Goal: Transaction & Acquisition: Download file/media

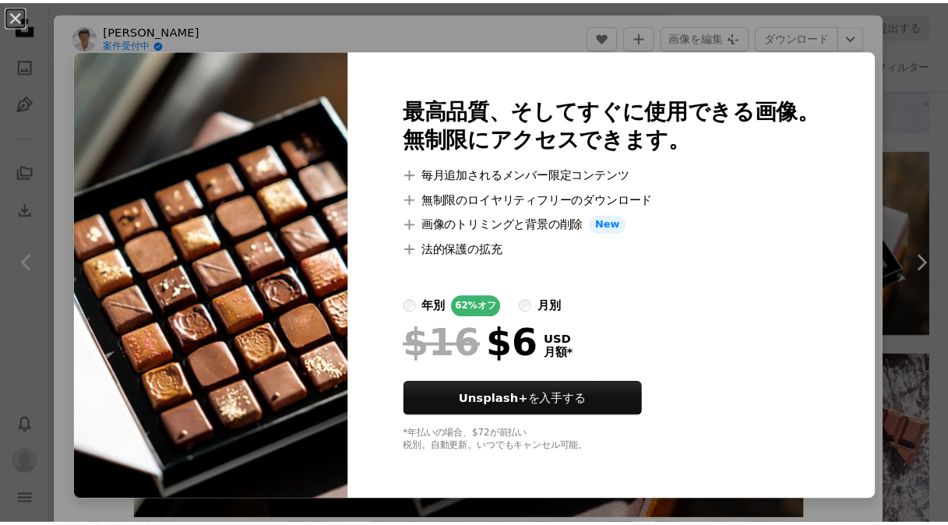
scroll to position [78, 0]
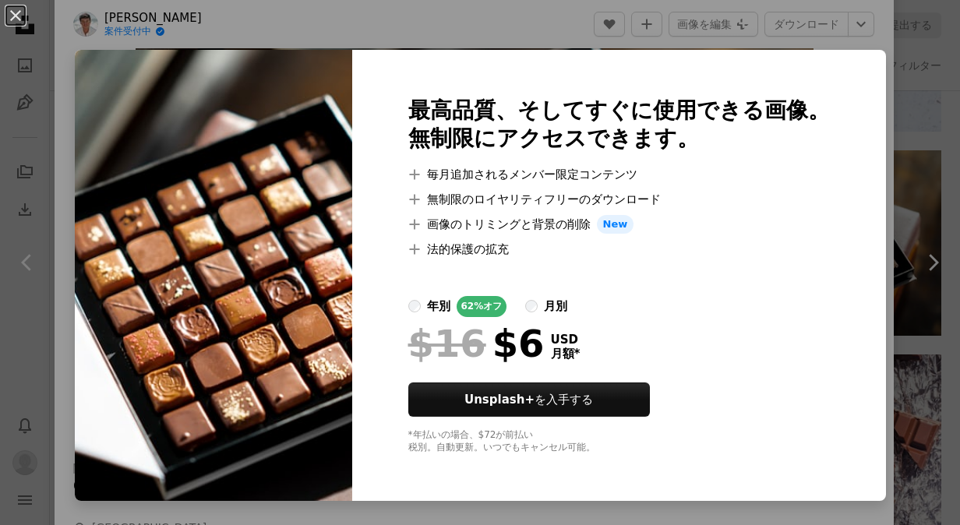
click at [505, 39] on div "An X shape 最高品質、そしてすぐに使用できる画像。 無制限にアクセスできます。 A plus sign 毎月追加されるメンバー限定コンテンツ A p…" at bounding box center [480, 262] width 960 height 525
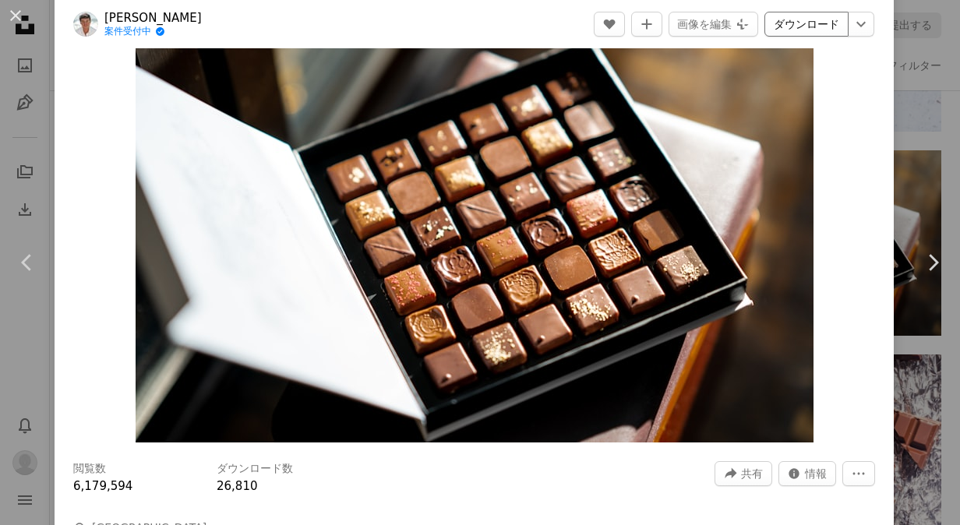
click at [799, 29] on link "ダウンロード" at bounding box center [806, 24] width 84 height 25
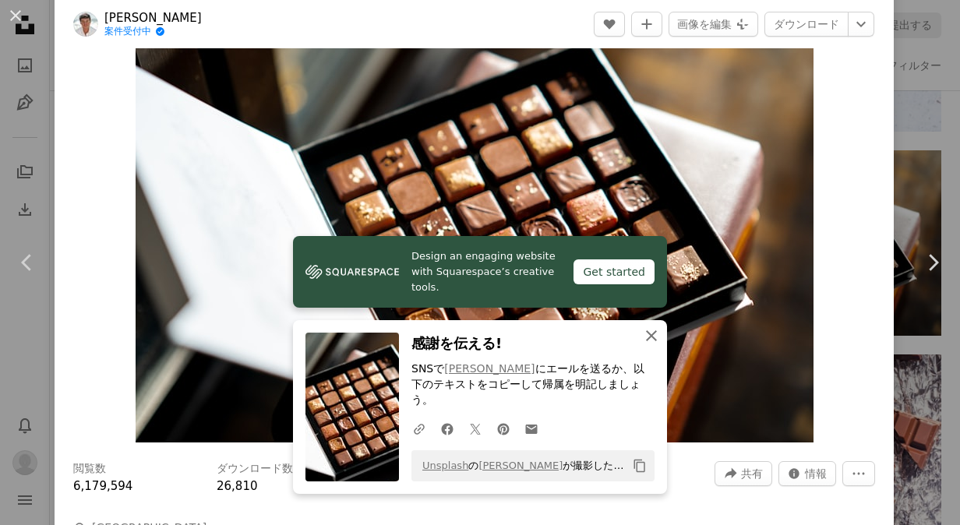
click at [646, 341] on icon "button" at bounding box center [651, 335] width 11 height 11
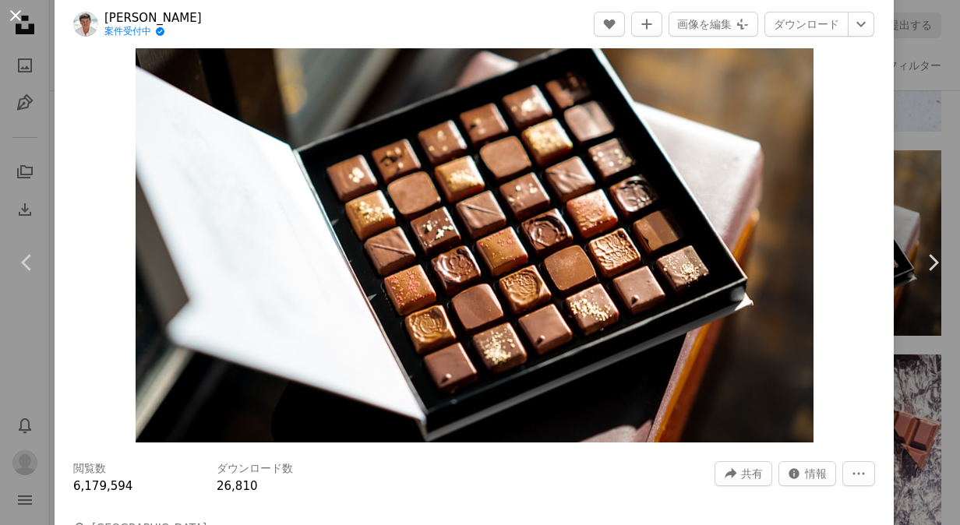
click at [16, 9] on button "An X shape" at bounding box center [15, 15] width 19 height 19
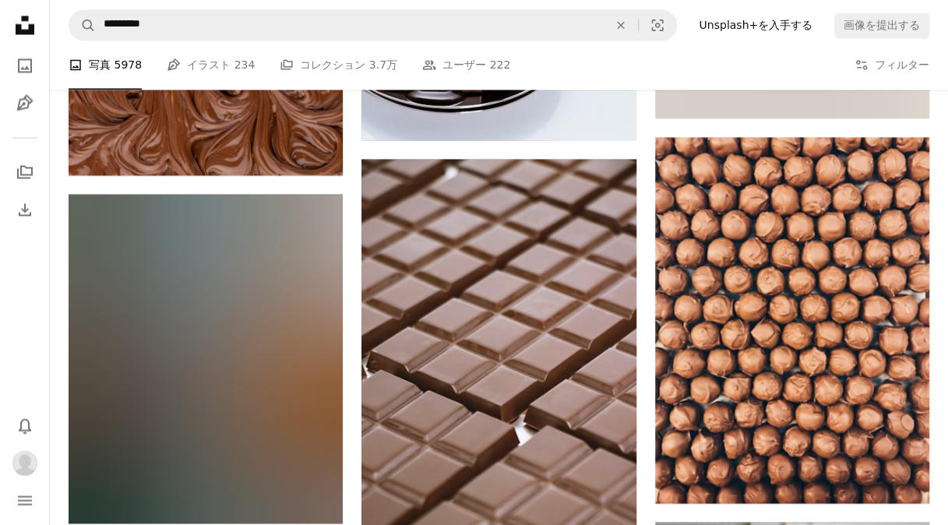
scroll to position [7070, 0]
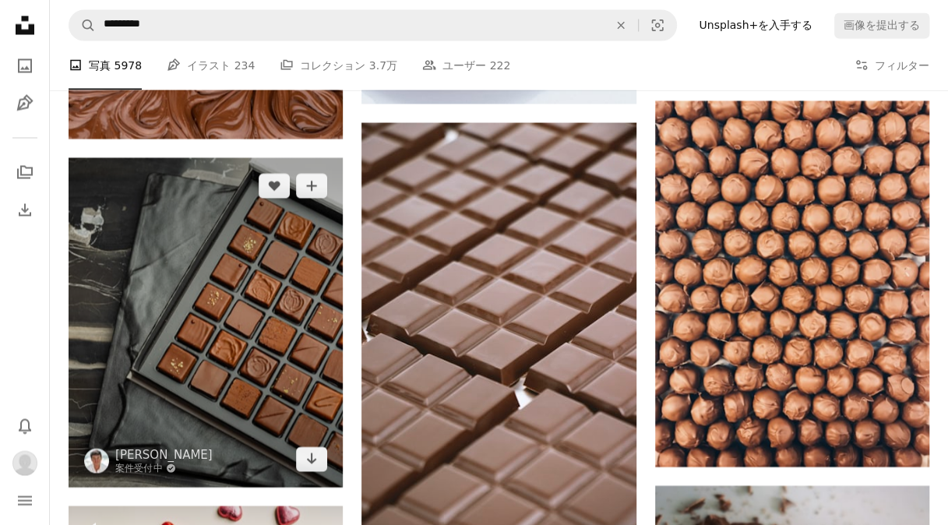
click at [282, 327] on img at bounding box center [206, 321] width 274 height 329
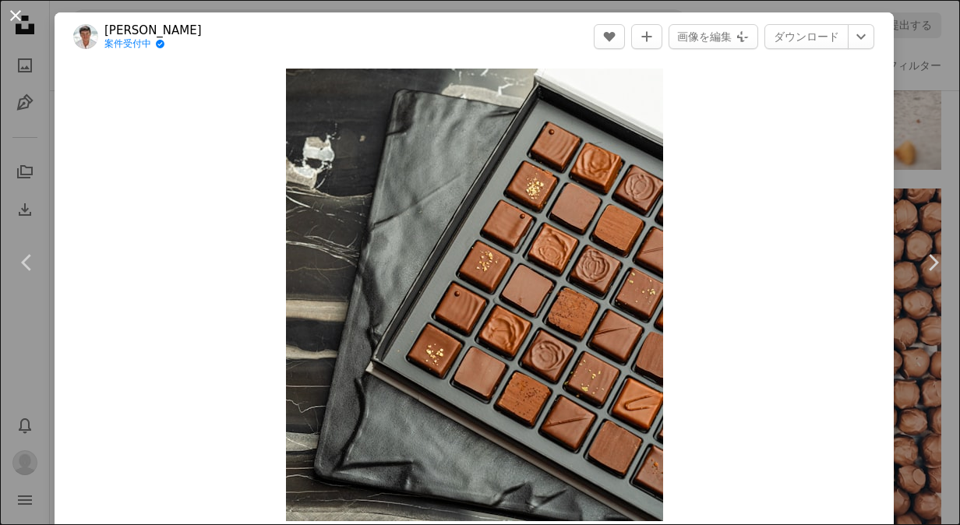
click at [17, 12] on button "An X shape" at bounding box center [15, 15] width 19 height 19
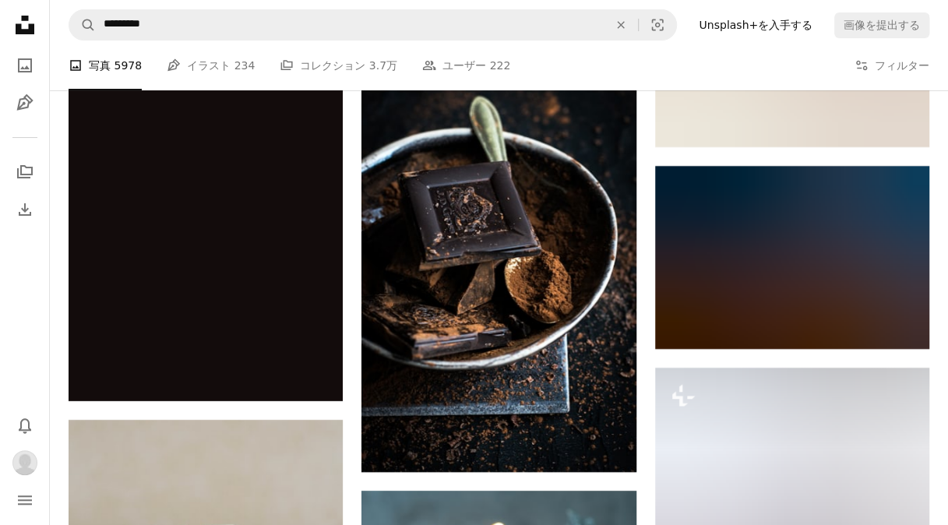
scroll to position [8627, 0]
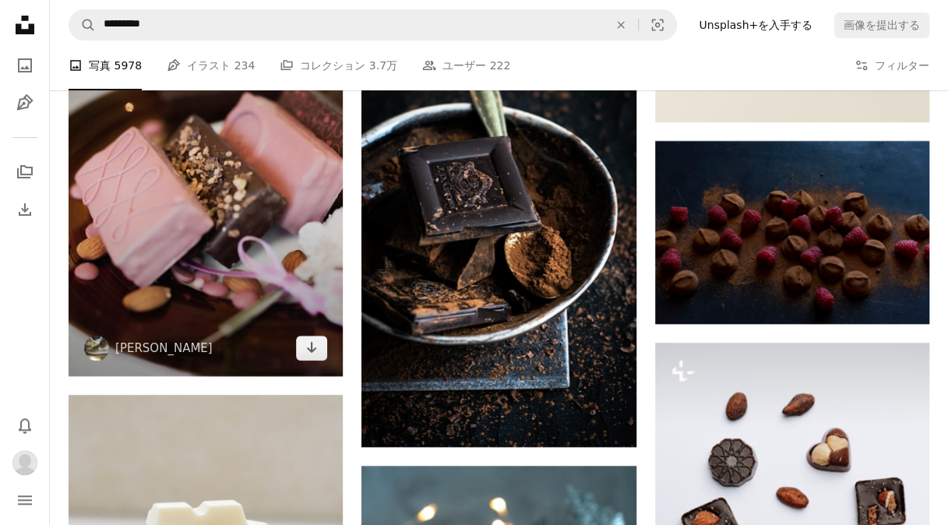
click at [288, 257] on img at bounding box center [206, 169] width 274 height 411
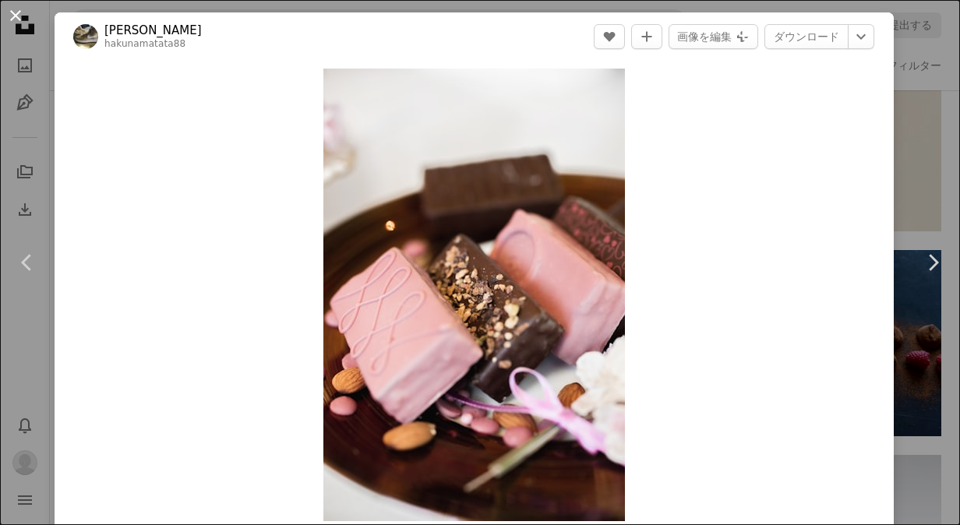
click at [17, 14] on button "An X shape" at bounding box center [15, 15] width 19 height 19
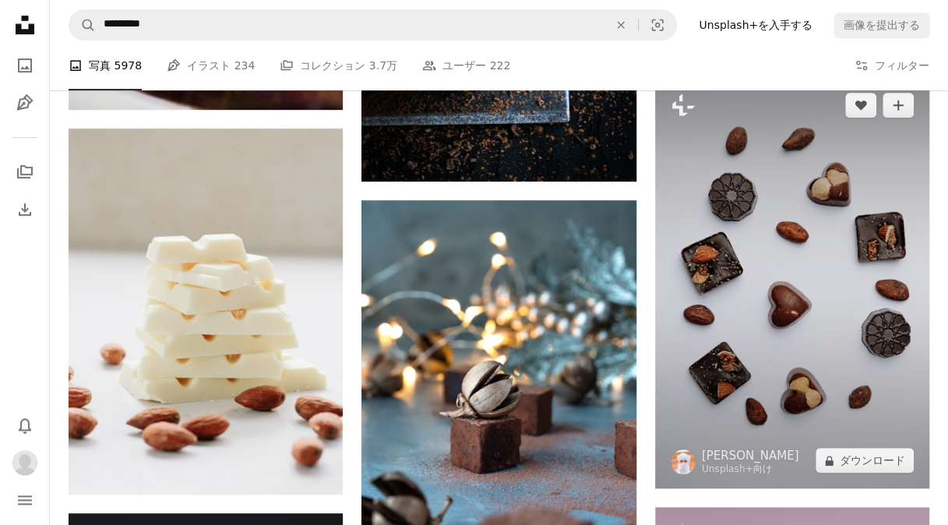
scroll to position [8861, 0]
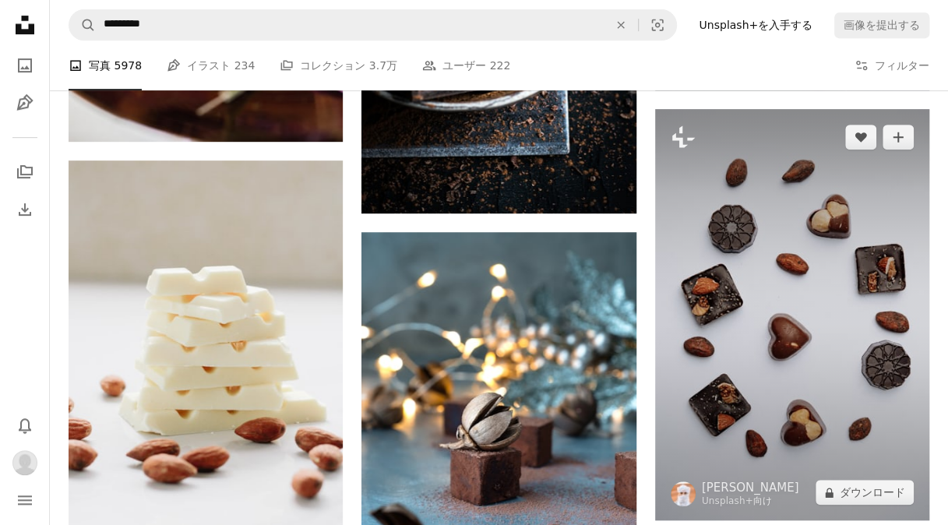
click at [896, 361] on img at bounding box center [792, 315] width 274 height 412
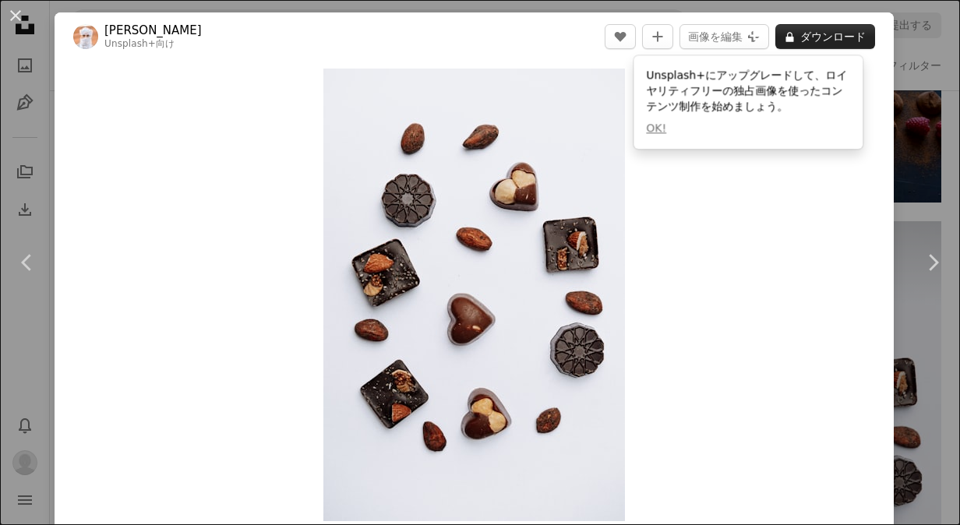
click at [813, 34] on button "A lock ダウンロード" at bounding box center [825, 36] width 100 height 25
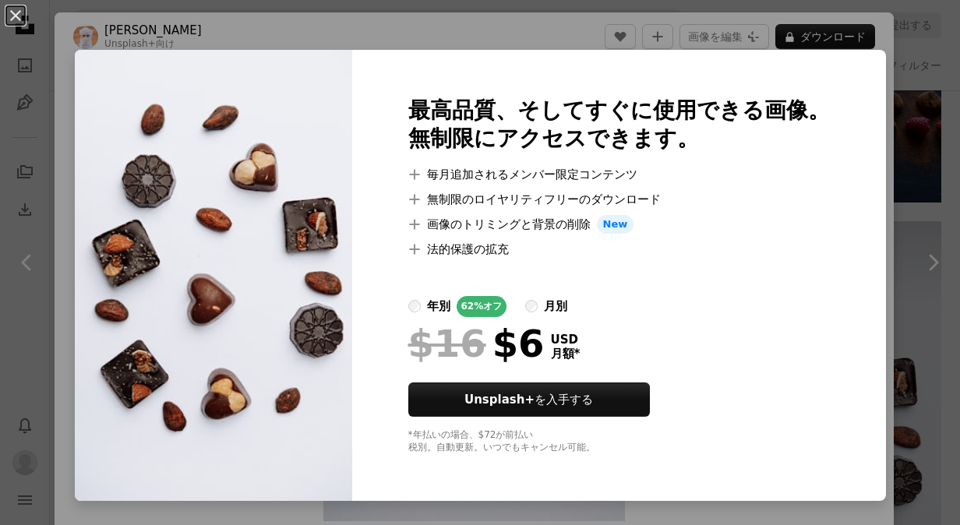
click at [595, 37] on div "An X shape 最高品質、そしてすぐに使用できる画像。 無制限にアクセスできます。 A plus sign 毎月追加されるメンバー限定コンテンツ A p…" at bounding box center [480, 262] width 960 height 525
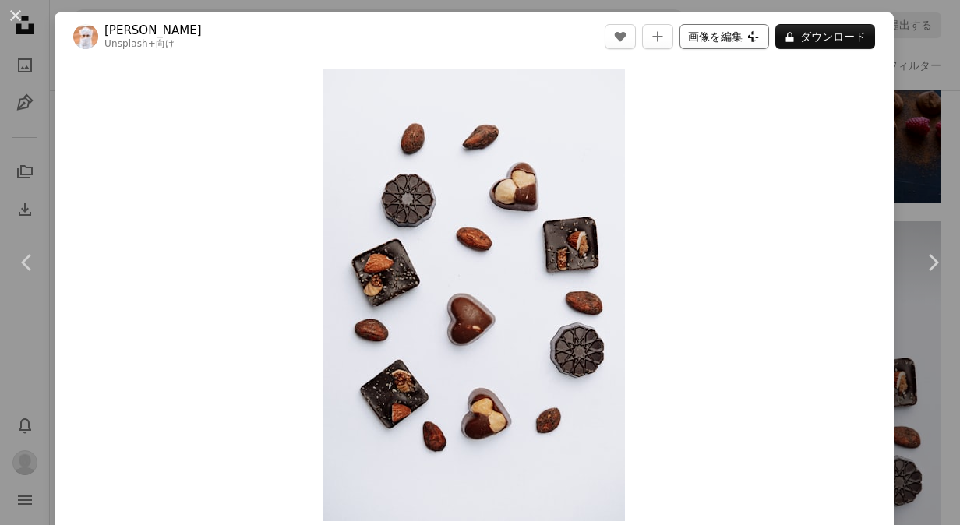
click at [740, 42] on button "画像を編集 Plus sign for Unsplash+" at bounding box center [724, 36] width 90 height 25
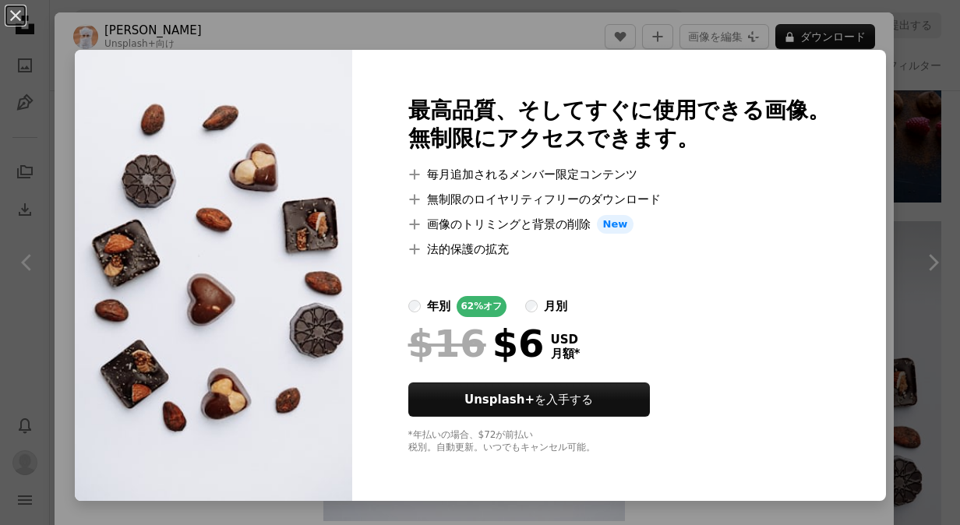
click at [537, 33] on div "An X shape 最高品質、そしてすぐに使用できる画像。 無制限にアクセスできます。 A plus sign 毎月追加されるメンバー限定コンテンツ A p…" at bounding box center [480, 262] width 960 height 525
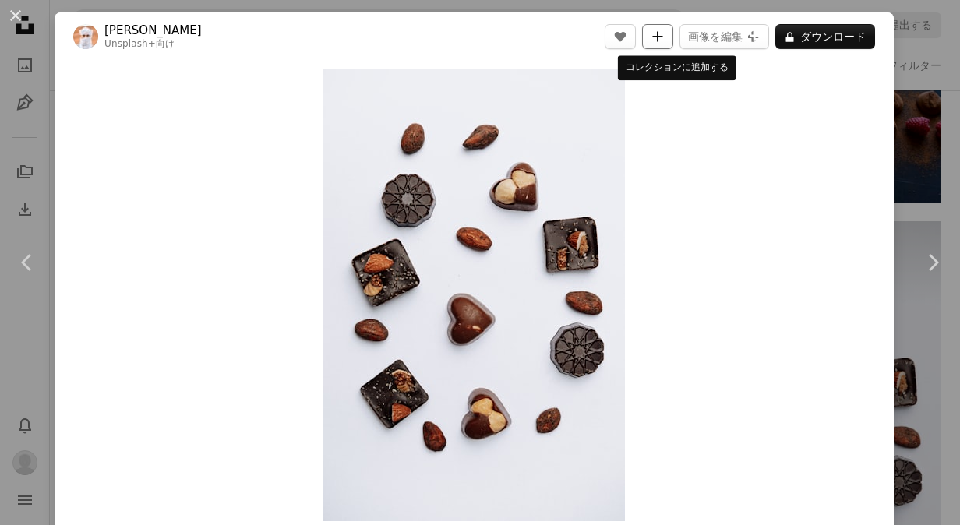
click at [673, 39] on button "A plus sign" at bounding box center [657, 36] width 31 height 25
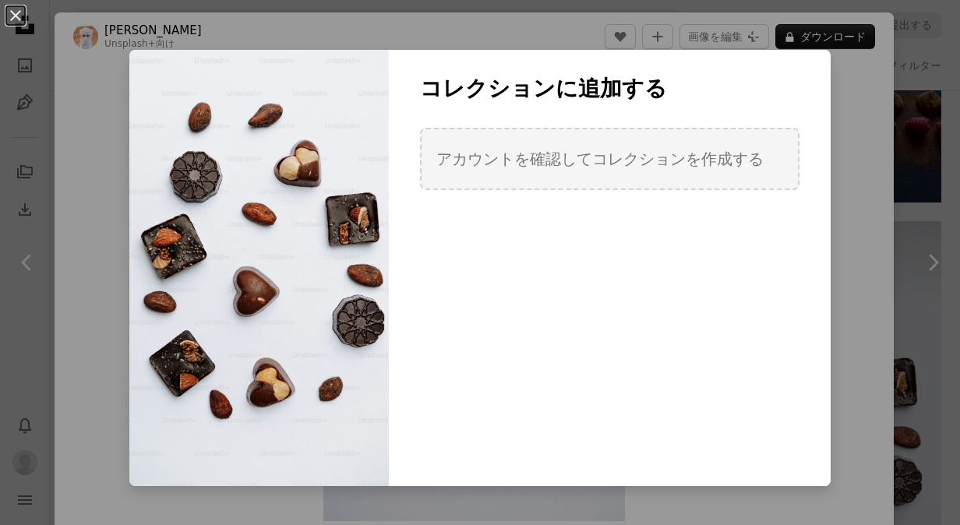
click at [509, 31] on div "An X shape コレクションに追加する アカウントを確認してコレクションを作成する 新しいコレクションを作成する 氏名 60 説明 （任意） 250 コ…" at bounding box center [480, 262] width 960 height 525
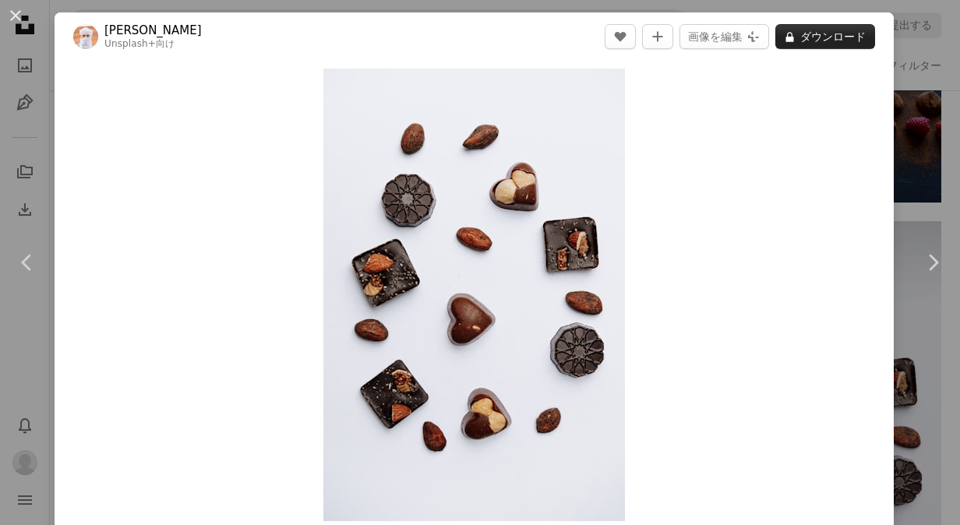
click at [850, 34] on button "A lock ダウンロード" at bounding box center [825, 36] width 100 height 25
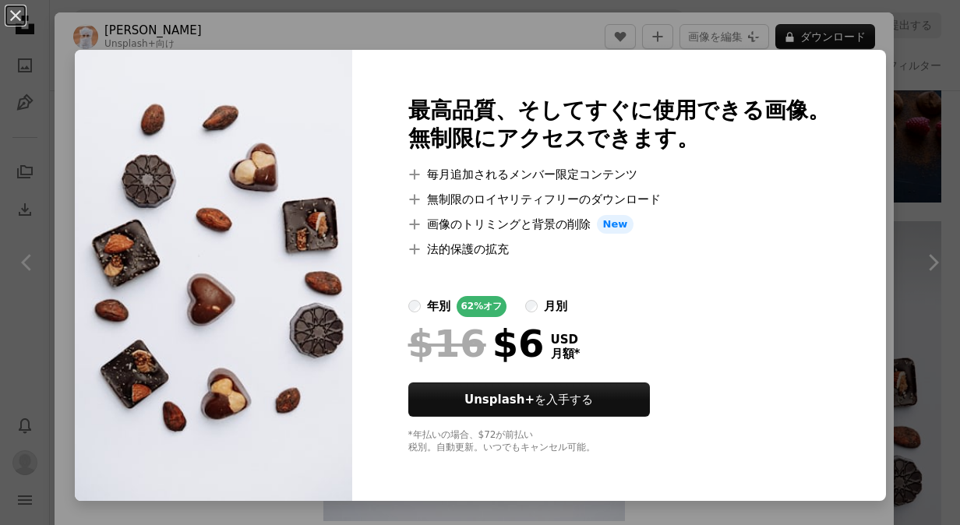
click at [444, 35] on div "An X shape 最高品質、そしてすぐに使用できる画像。 無制限にアクセスできます。 A plus sign 毎月追加されるメンバー限定コンテンツ A p…" at bounding box center [480, 262] width 960 height 525
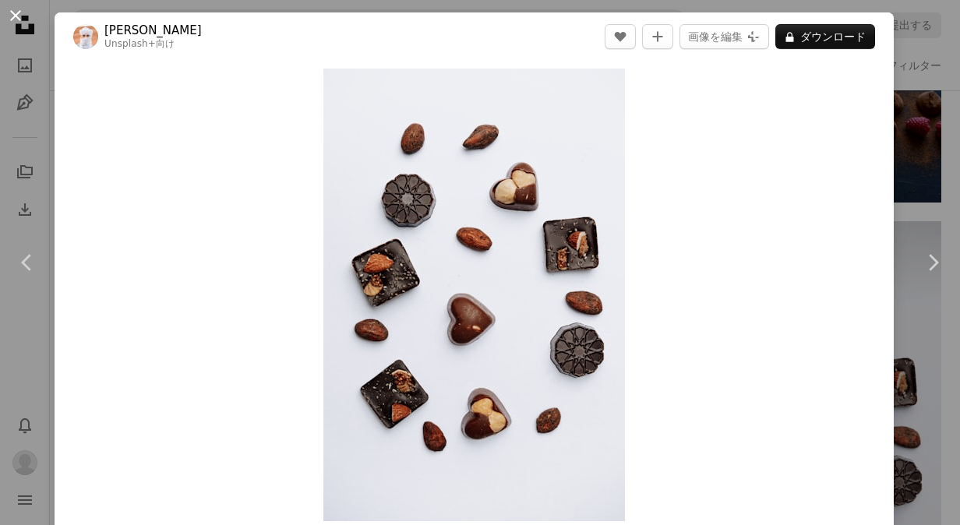
click at [20, 21] on button "An X shape" at bounding box center [15, 15] width 19 height 19
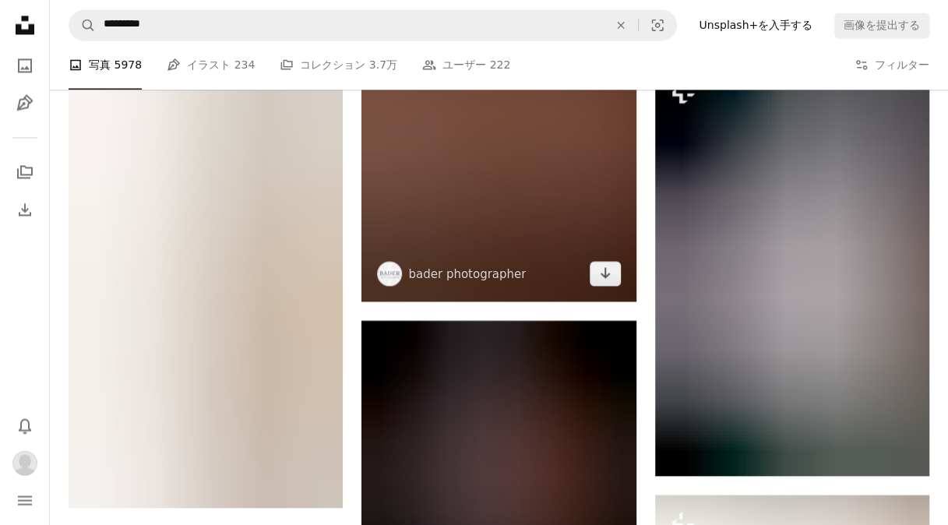
scroll to position [9796, 0]
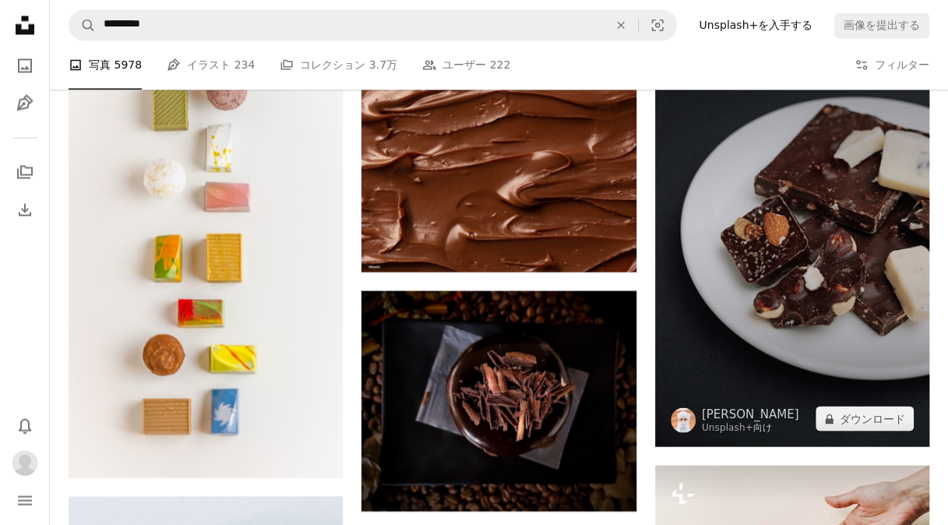
click at [816, 294] on img at bounding box center [792, 241] width 274 height 412
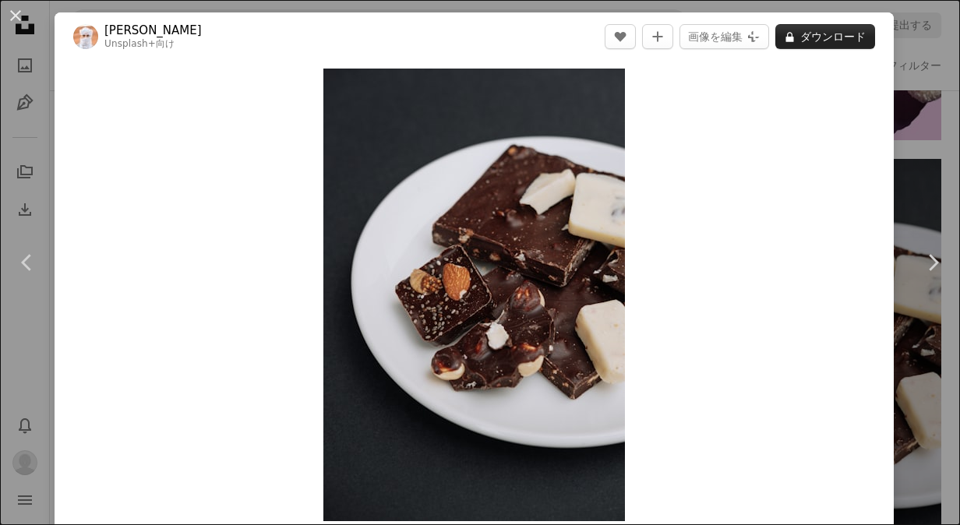
click at [824, 34] on button "A lock ダウンロード" at bounding box center [825, 36] width 100 height 25
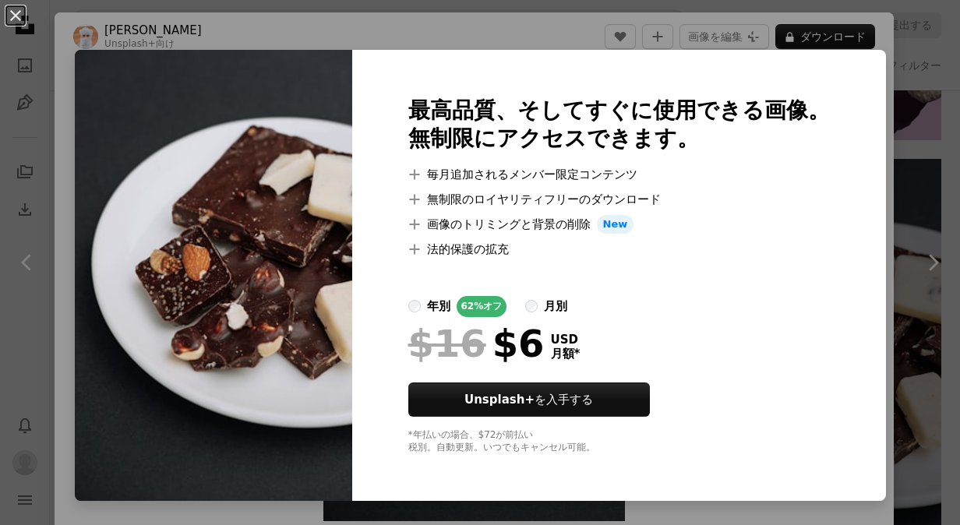
click at [563, 41] on div "An X shape 最高品質、そしてすぐに使用できる画像。 無制限にアクセスできます。 A plus sign 毎月追加されるメンバー限定コンテンツ A p…" at bounding box center [480, 262] width 960 height 525
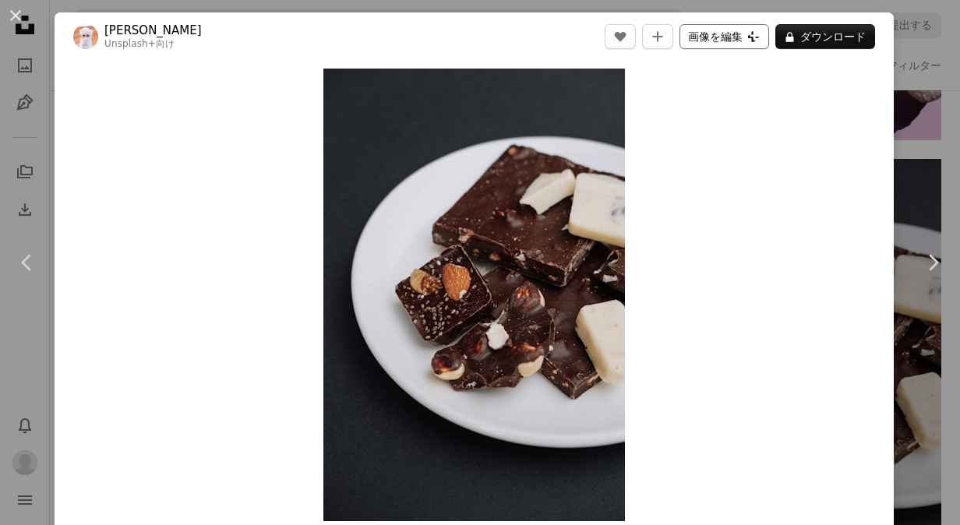
click at [741, 33] on button "画像を編集 Plus sign for Unsplash+" at bounding box center [724, 36] width 90 height 25
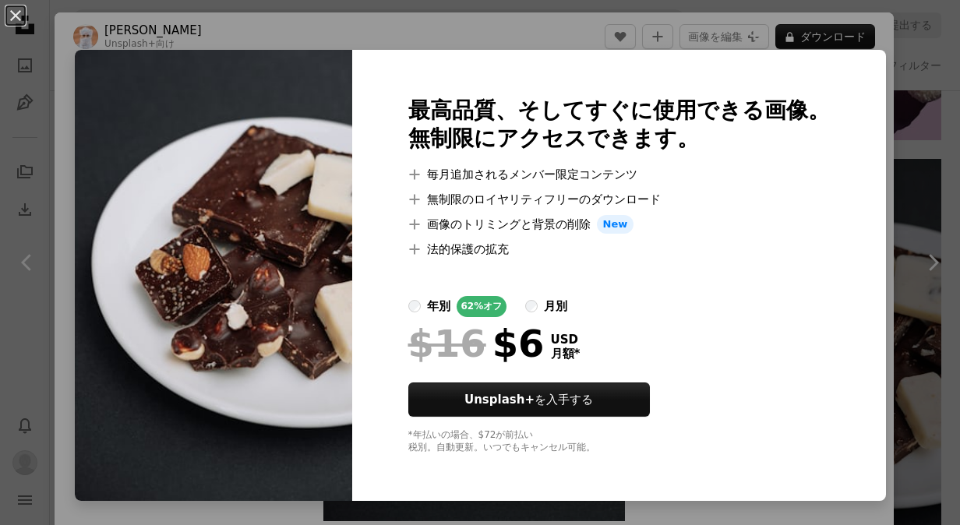
click at [431, 34] on div "An X shape 最高品質、そしてすぐに使用できる画像。 無制限にアクセスできます。 A plus sign 毎月追加されるメンバー限定コンテンツ A p…" at bounding box center [480, 262] width 960 height 525
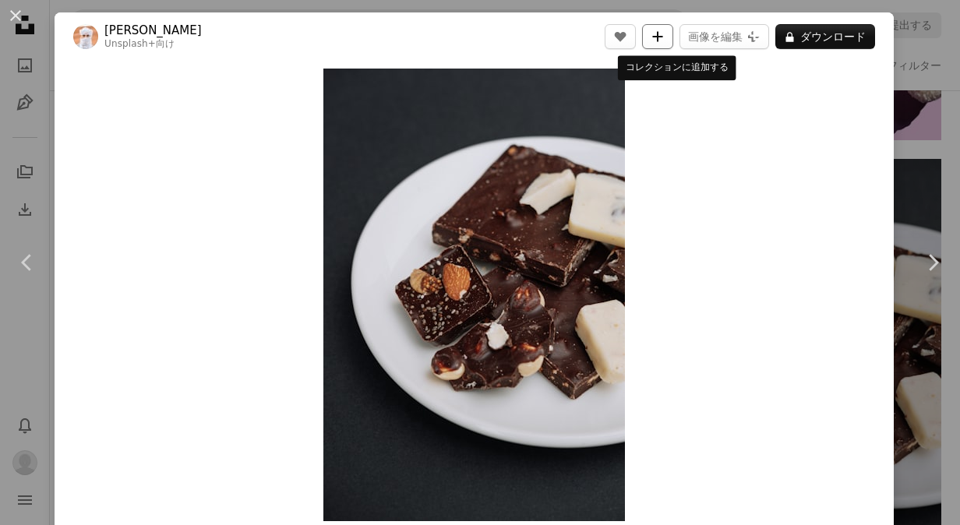
click at [673, 41] on button "A plus sign" at bounding box center [657, 36] width 31 height 25
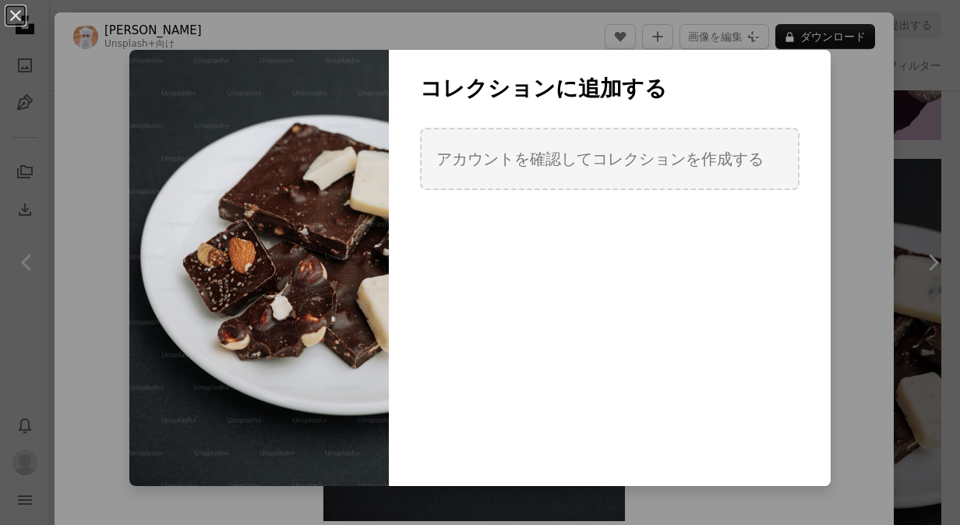
click at [516, 41] on div "An X shape コレクションに追加する アカウントを確認してコレクションを作成する 新しいコレクションを作成する 氏名 60 説明 （任意） 250 コ…" at bounding box center [480, 262] width 960 height 525
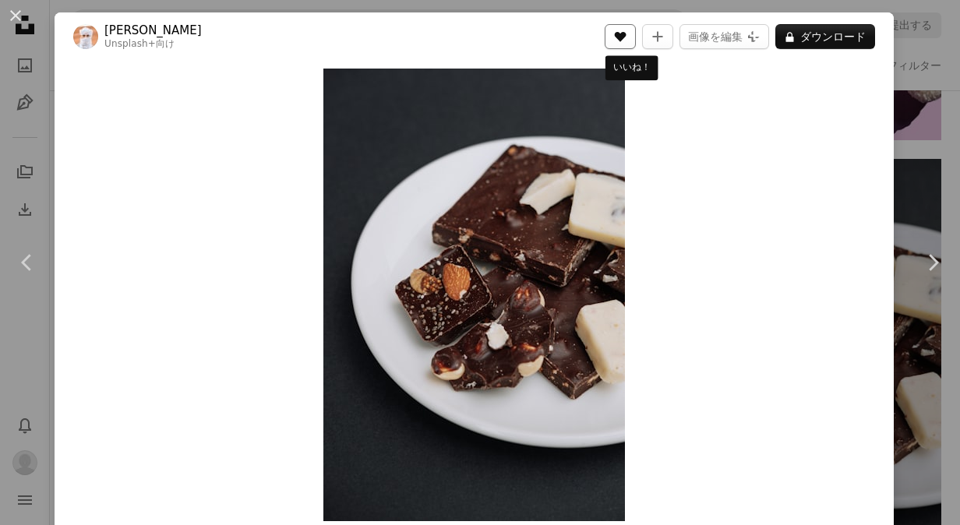
click at [635, 45] on button "A heart" at bounding box center [619, 36] width 31 height 25
click at [770, 254] on div "Zoom in" at bounding box center [474, 295] width 839 height 468
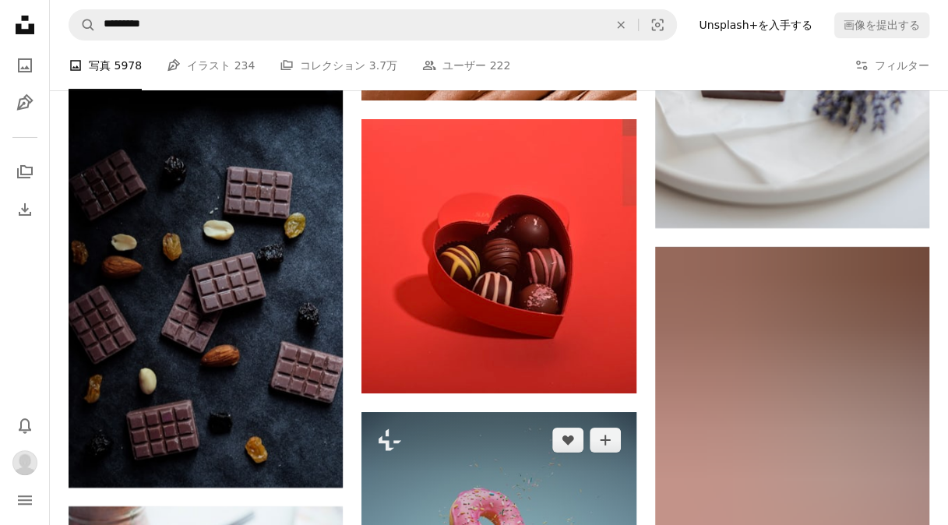
scroll to position [11275, 0]
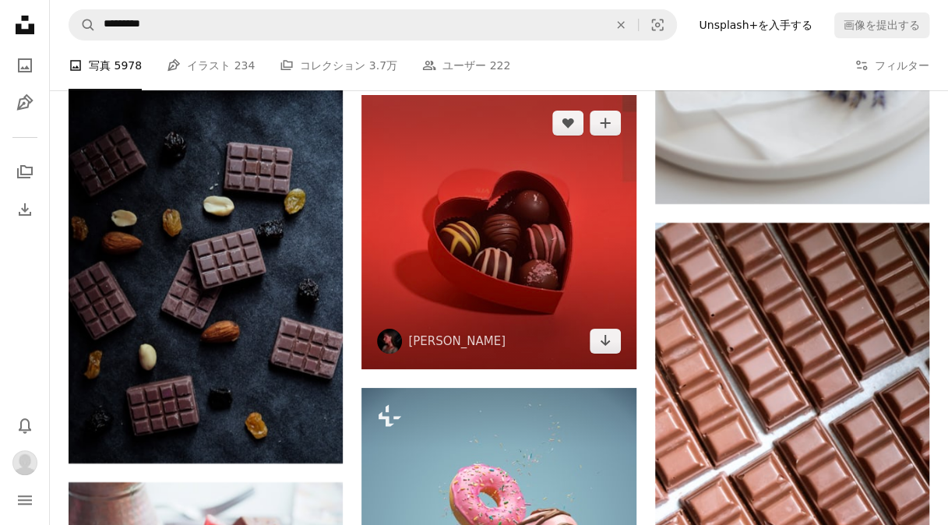
click at [513, 245] on img at bounding box center [498, 232] width 274 height 274
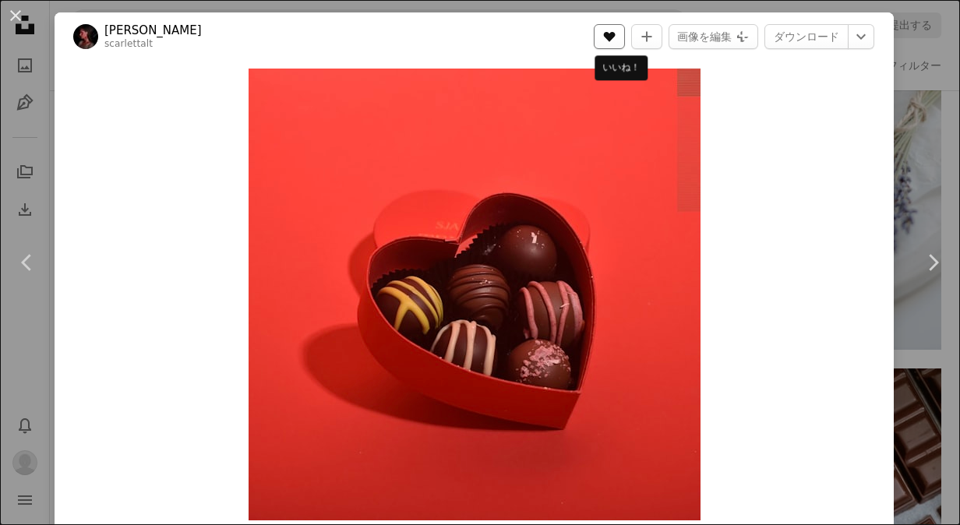
click at [615, 37] on icon "いいね！" at bounding box center [610, 37] width 12 height 10
click at [796, 38] on link "ダウンロード" at bounding box center [806, 36] width 84 height 25
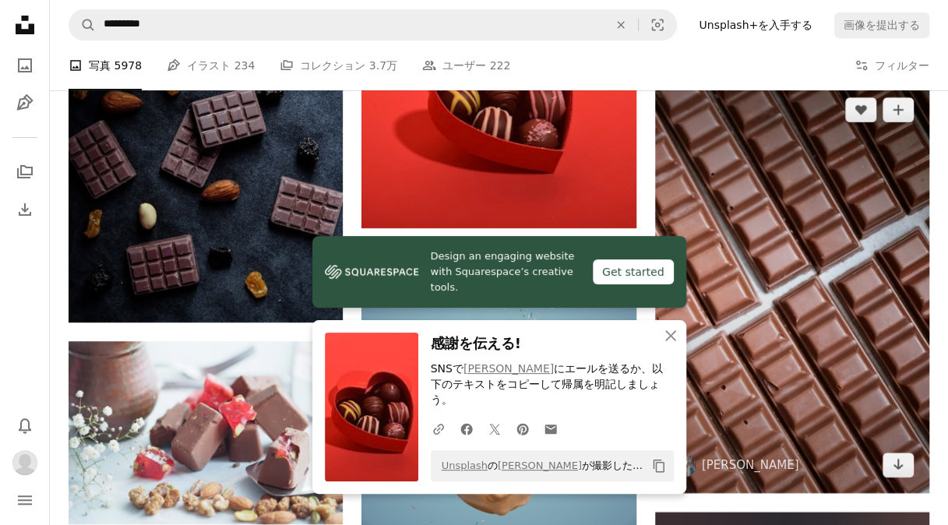
scroll to position [11509, 0]
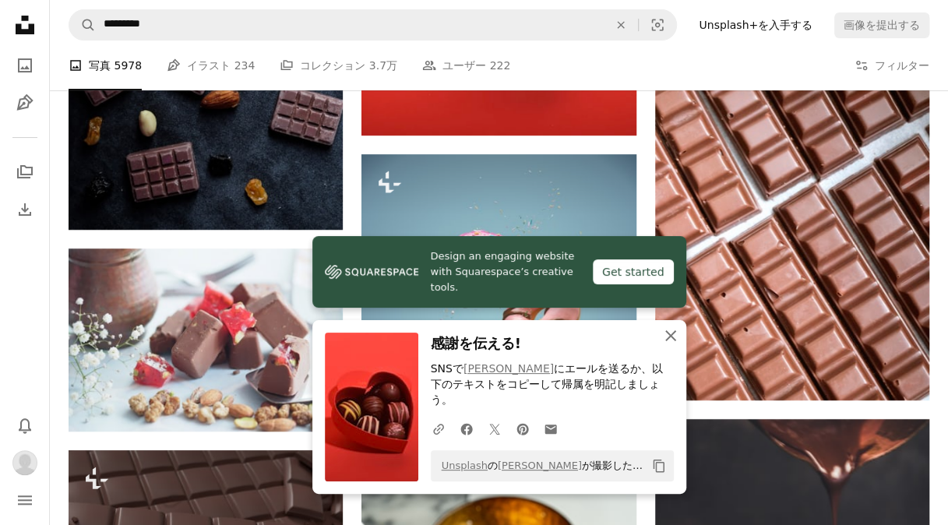
click at [674, 345] on icon "An X shape" at bounding box center [670, 335] width 19 height 19
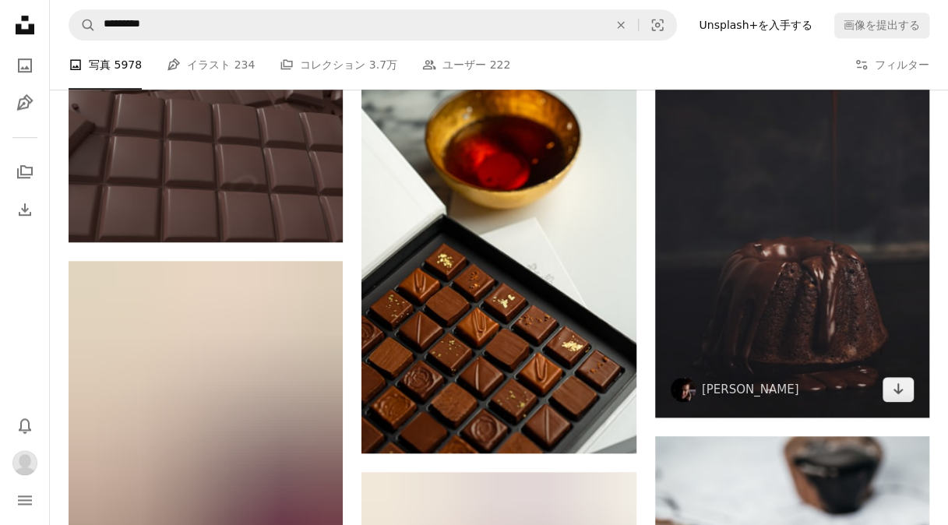
scroll to position [11899, 0]
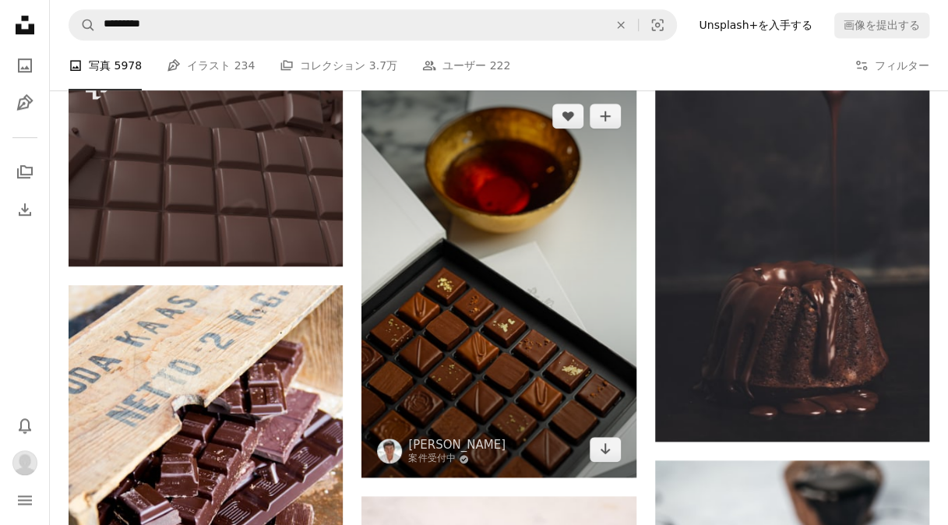
click at [599, 288] on img at bounding box center [498, 282] width 274 height 389
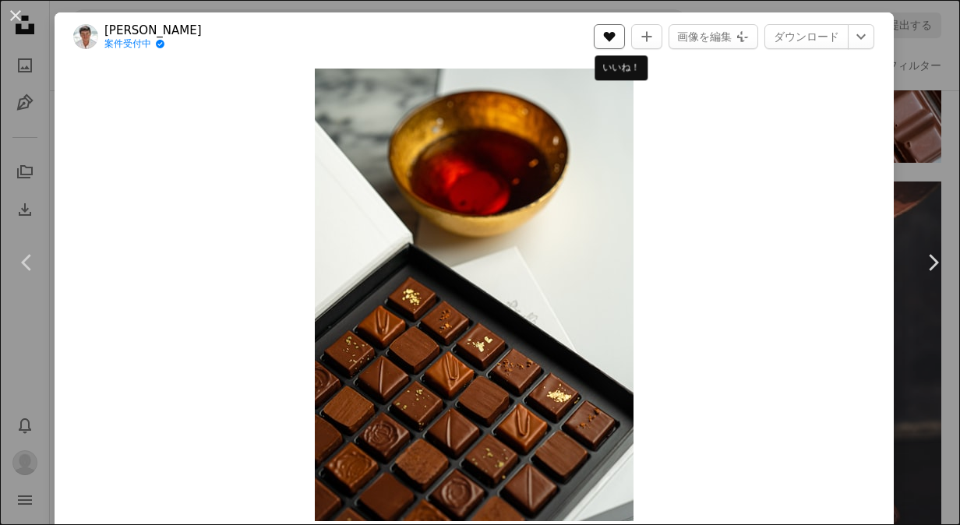
click at [615, 41] on icon "A heart" at bounding box center [609, 36] width 12 height 12
click at [653, 40] on icon "A plus sign" at bounding box center [646, 36] width 12 height 12
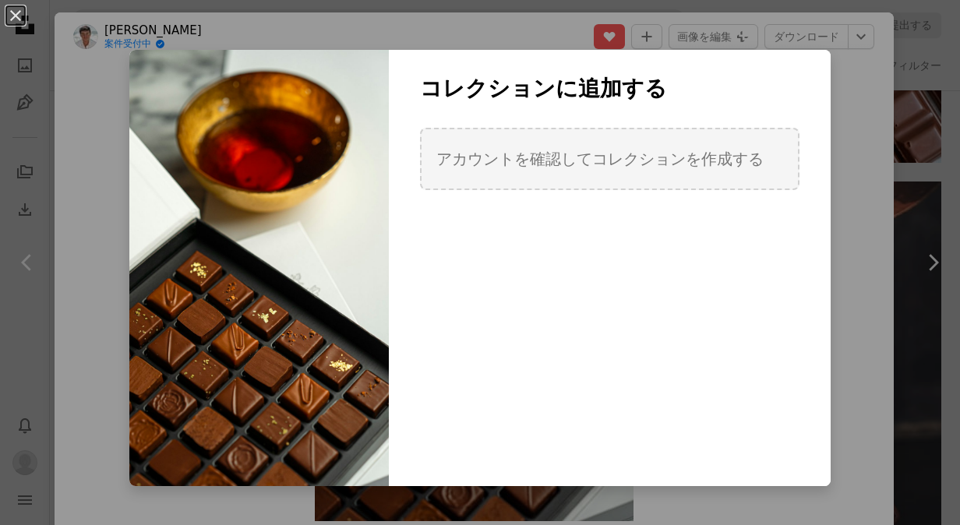
click at [851, 99] on div "An X shape コレクションに追加する アカウントを確認してコレクションを作成する 新しいコレクションを作成する 氏名 60 説明 （任意） 250 コ…" at bounding box center [480, 262] width 960 height 525
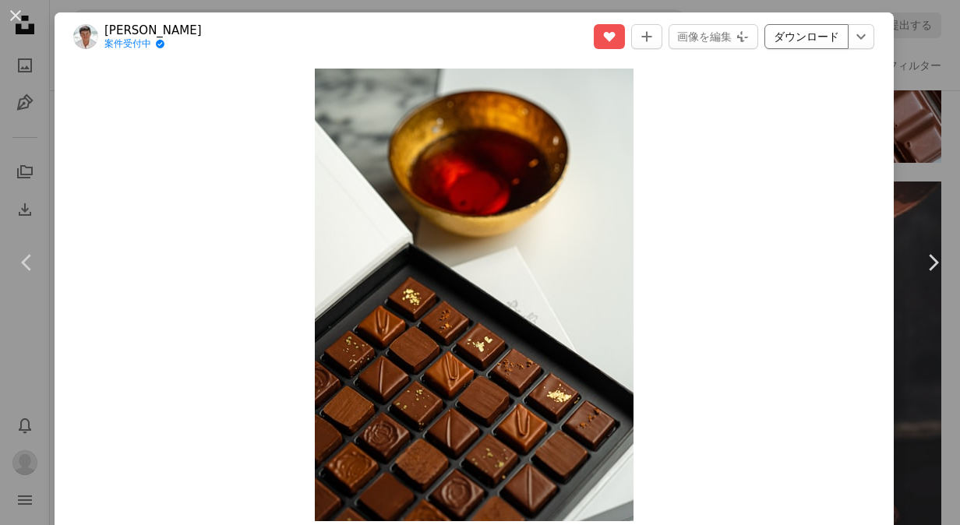
click at [806, 42] on link "ダウンロード" at bounding box center [806, 36] width 84 height 25
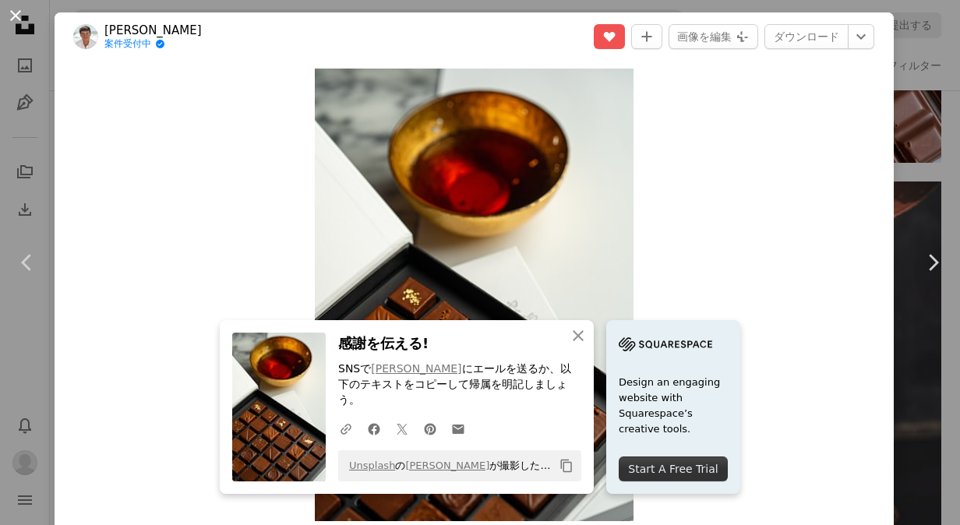
click at [19, 25] on button "An X shape" at bounding box center [15, 15] width 19 height 19
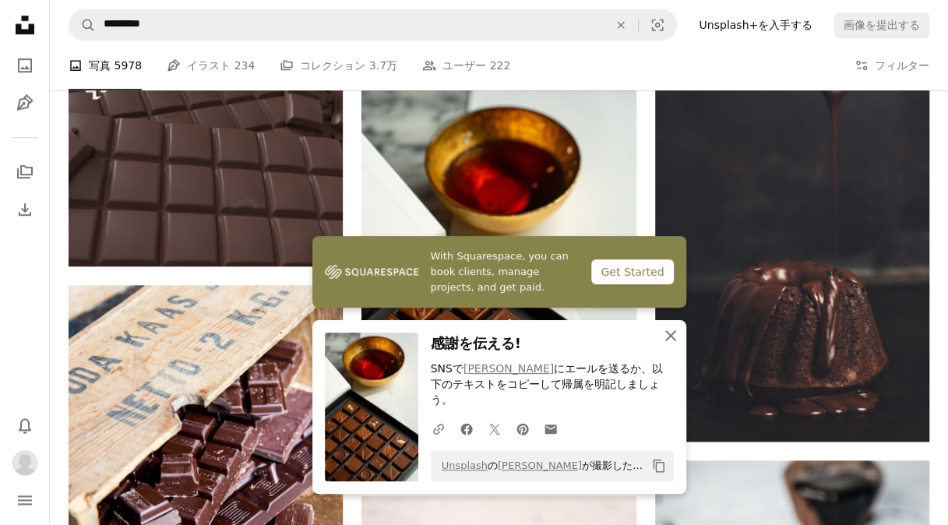
click at [671, 341] on icon "button" at bounding box center [670, 335] width 11 height 11
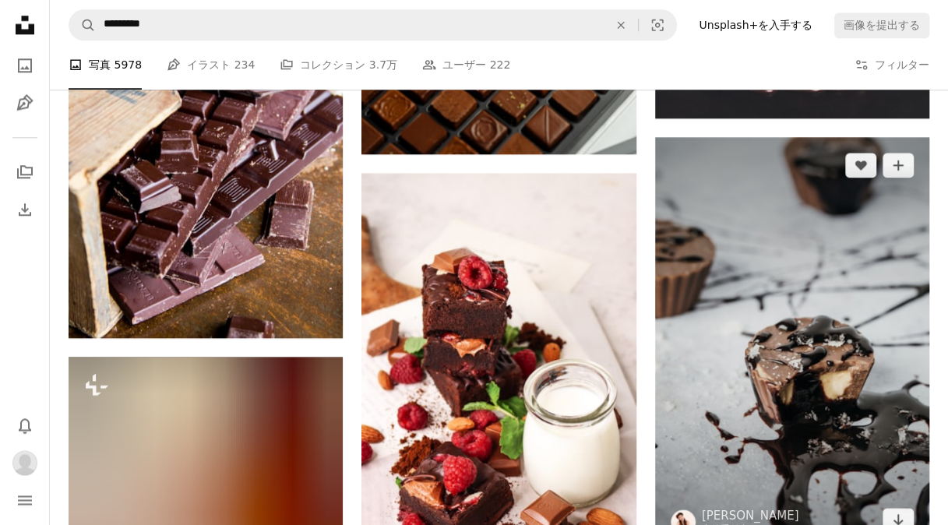
scroll to position [12366, 0]
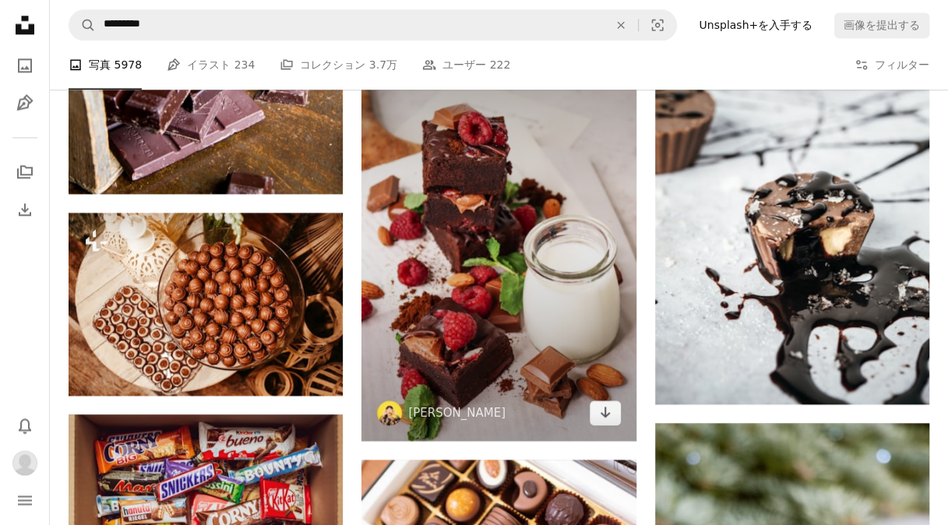
click at [562, 346] on img at bounding box center [498, 234] width 274 height 411
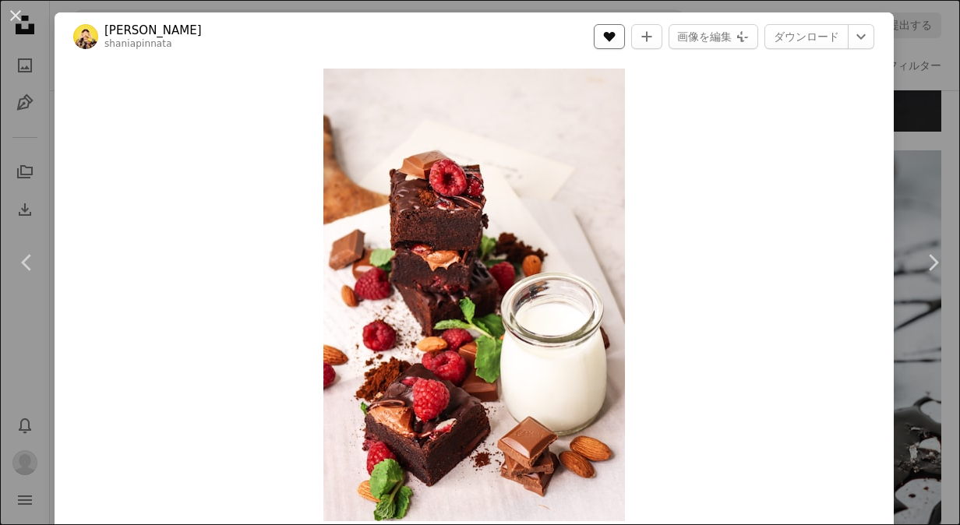
click at [615, 36] on icon "いいね！" at bounding box center [610, 37] width 12 height 10
click at [651, 37] on icon "コレクションに追加する" at bounding box center [646, 36] width 10 height 10
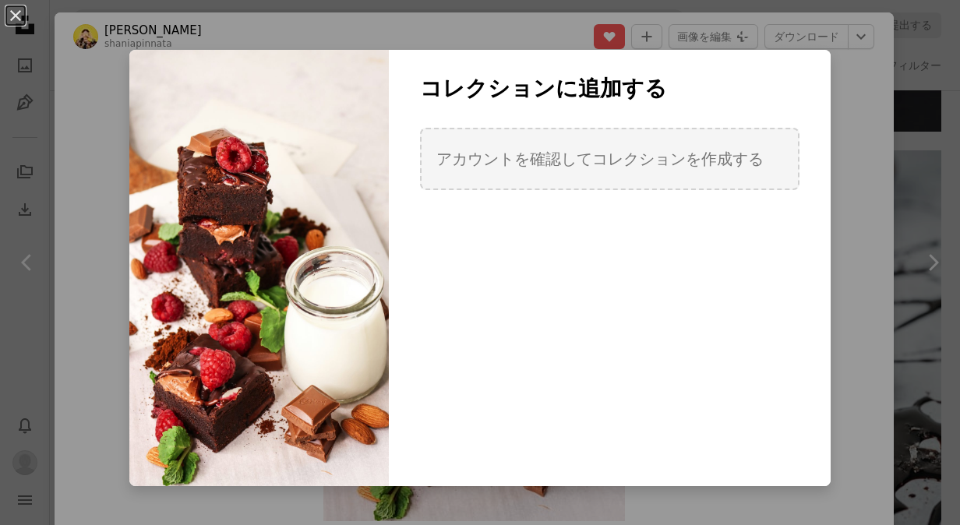
click at [835, 129] on div "An X shape コレクションに追加する アカウントを確認してコレクションを作成する 新しいコレクションを作成する 氏名 60 説明 （任意） 250 コ…" at bounding box center [480, 262] width 960 height 525
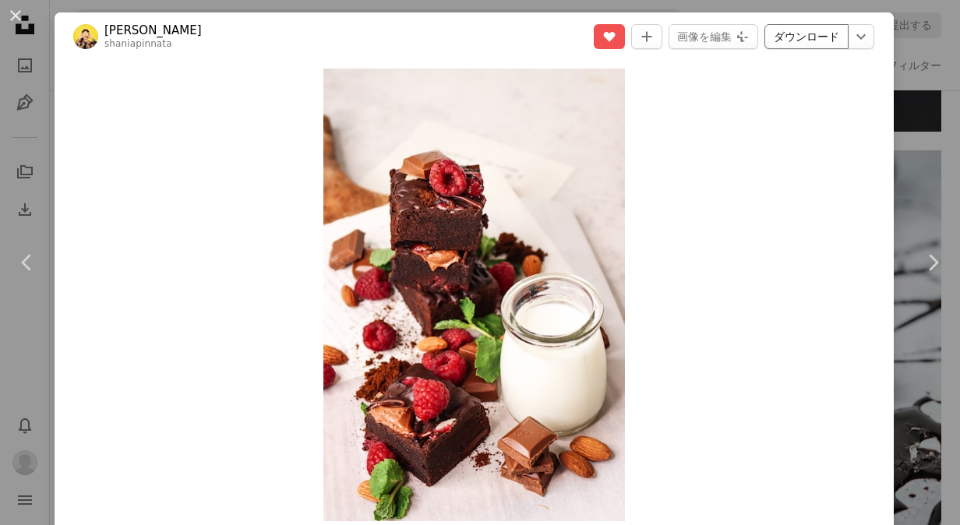
click at [789, 38] on link "ダウンロード" at bounding box center [806, 36] width 84 height 25
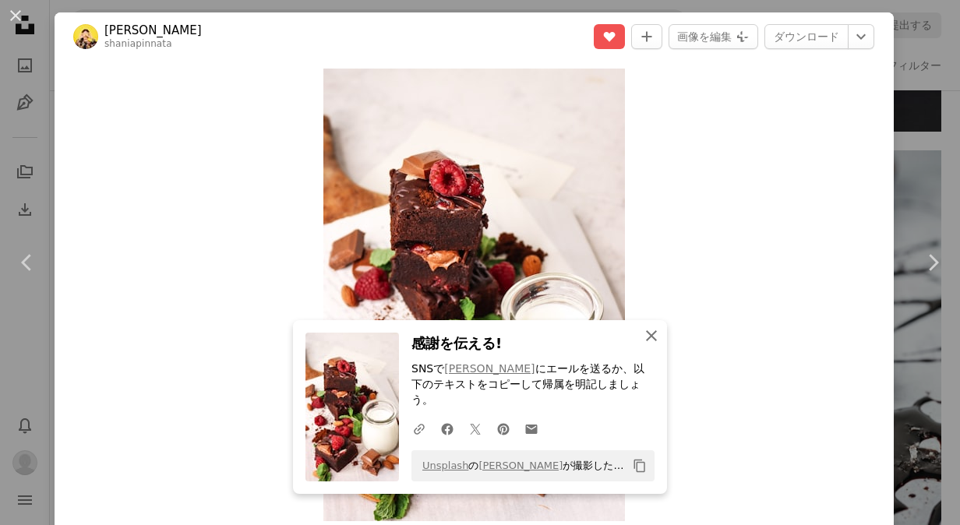
click at [653, 345] on icon "An X shape" at bounding box center [651, 335] width 19 height 19
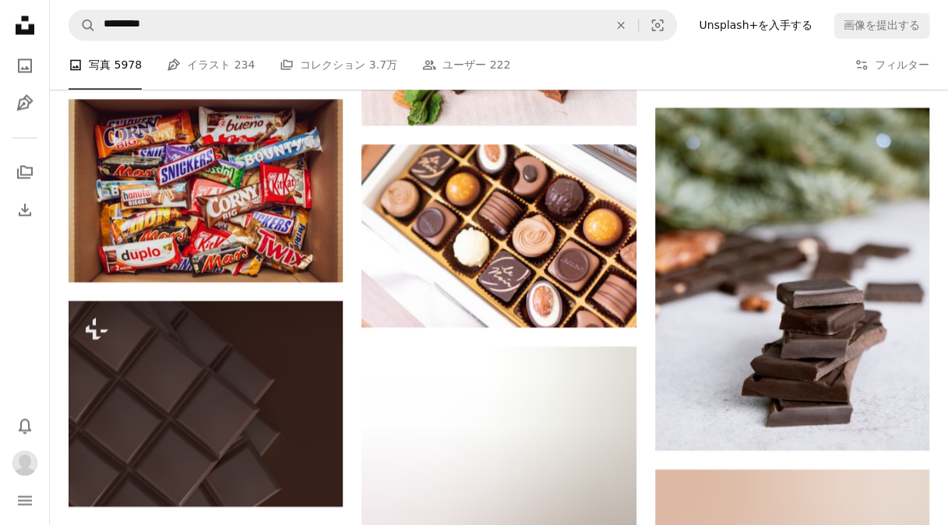
scroll to position [12677, 0]
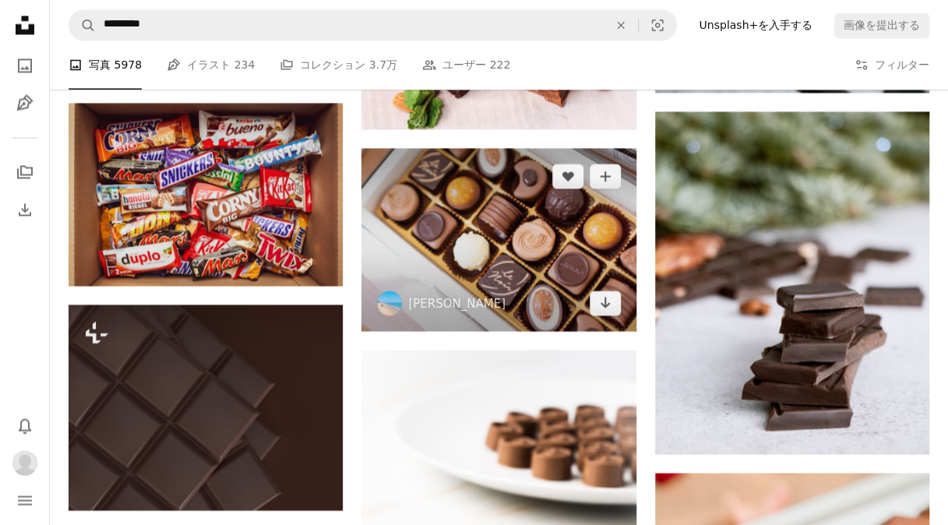
click at [560, 267] on img at bounding box center [498, 239] width 274 height 183
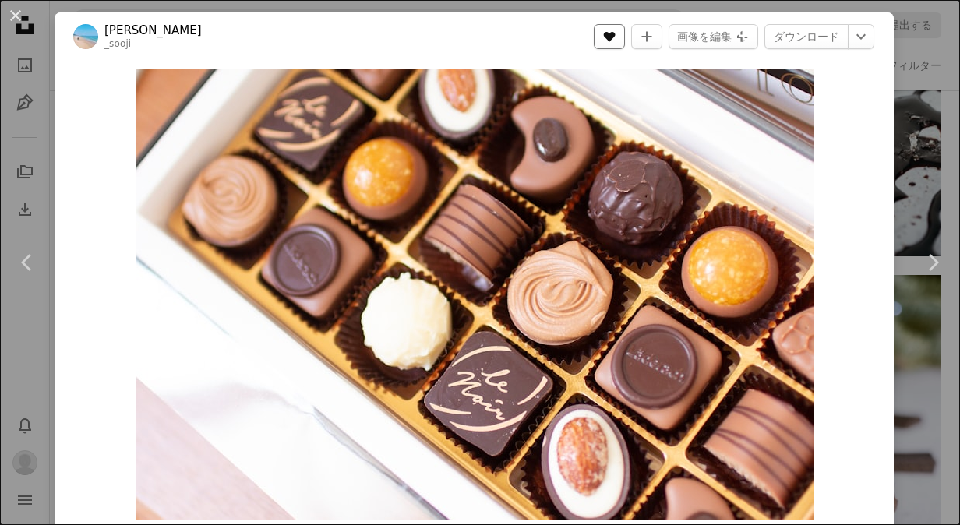
click at [615, 42] on icon "A heart" at bounding box center [609, 36] width 12 height 12
click at [889, 110] on div "An X shape Chevron left Chevron right sooji min _sooji A heart A plus sign 画像を編…" at bounding box center [480, 262] width 960 height 525
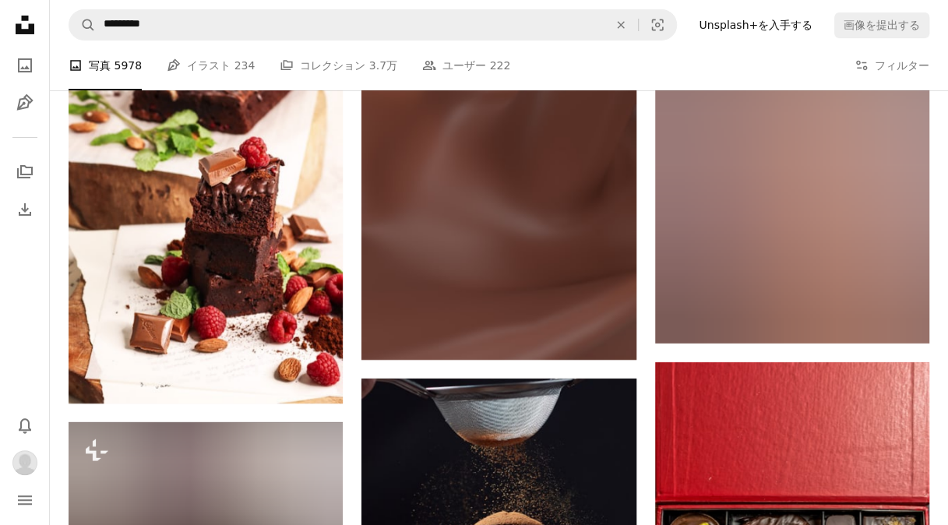
scroll to position [14001, 0]
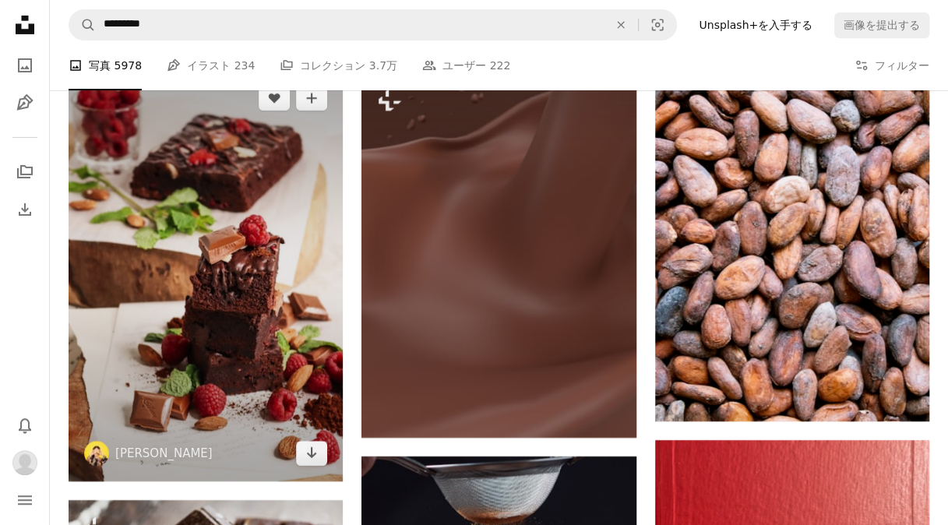
click at [244, 285] on img at bounding box center [206, 275] width 274 height 411
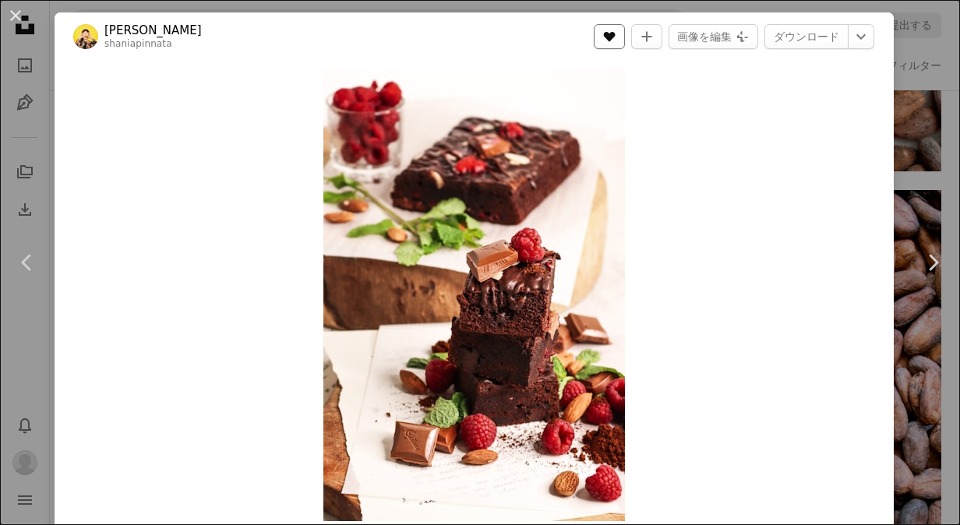
click at [625, 40] on button "A heart" at bounding box center [608, 36] width 31 height 25
click at [653, 37] on icon "A plus sign" at bounding box center [646, 36] width 12 height 12
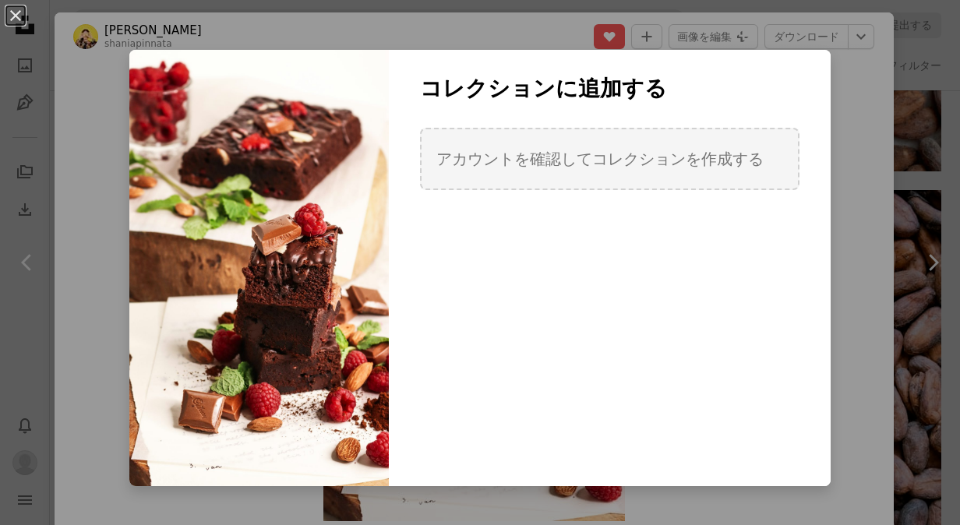
click at [840, 79] on div "An X shape コレクションに追加する アカウントを確認してコレクションを作成する 新しいコレクションを作成する 氏名 60 説明 （任意） 250 コ…" at bounding box center [480, 262] width 960 height 525
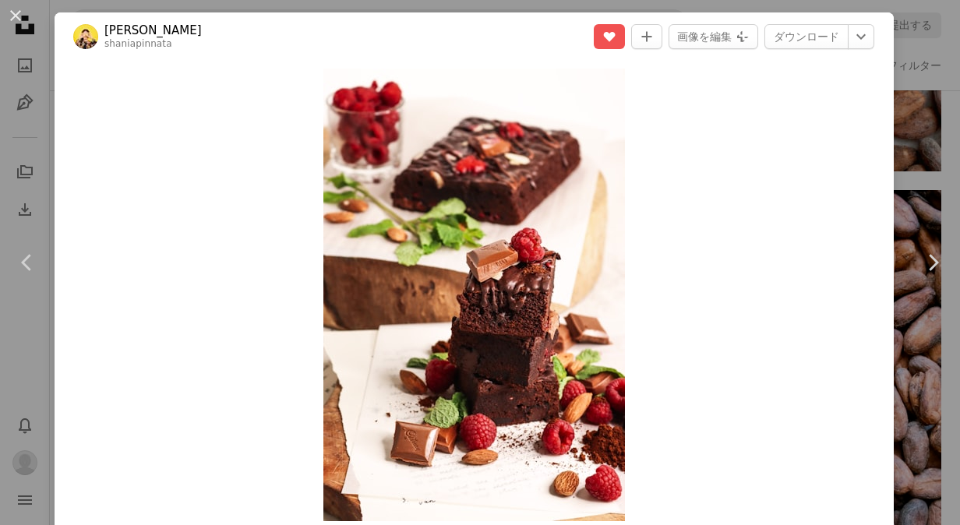
drag, startPoint x: 528, startPoint y: 222, endPoint x: 726, endPoint y: 124, distance: 220.8
click at [725, 132] on div "Zoom in" at bounding box center [474, 295] width 839 height 468
click at [796, 45] on link "ダウンロード" at bounding box center [806, 36] width 84 height 25
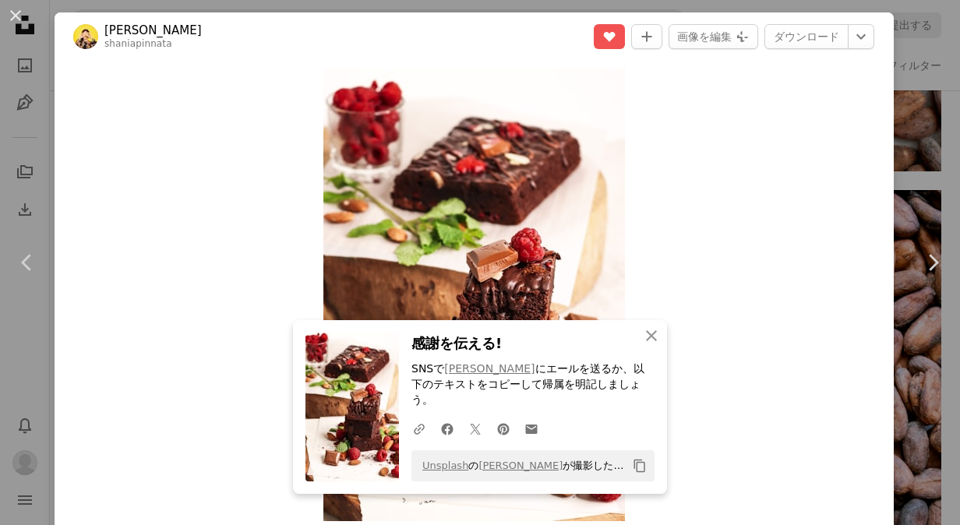
click at [263, 96] on div "Zoom in" at bounding box center [474, 295] width 839 height 468
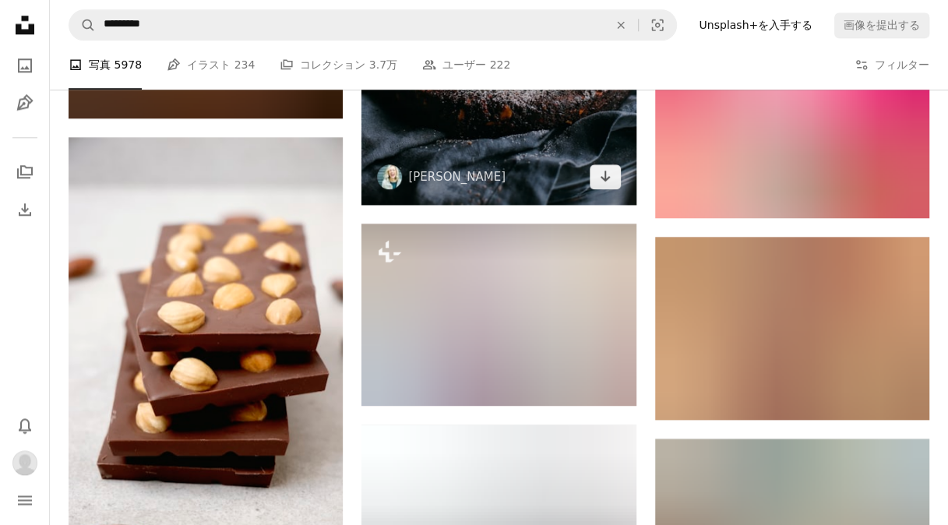
scroll to position [15092, 0]
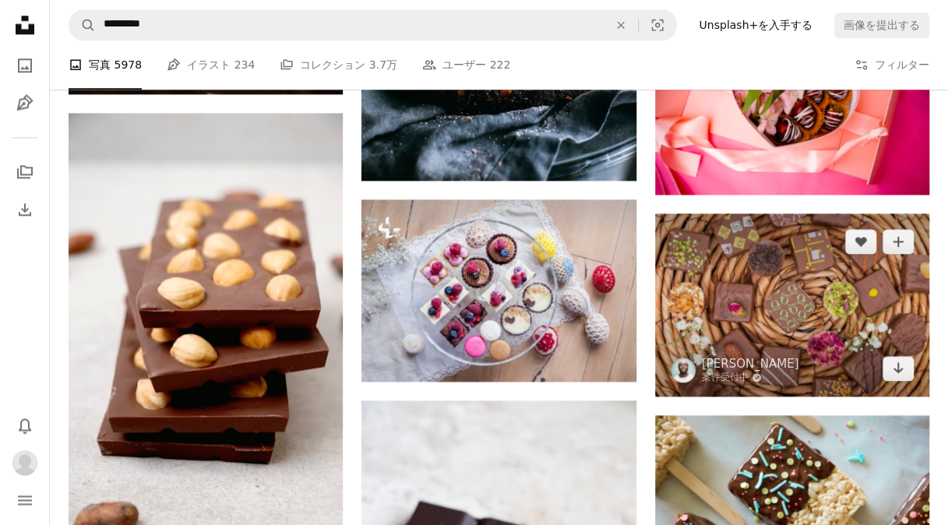
click at [826, 280] on img at bounding box center [792, 304] width 274 height 183
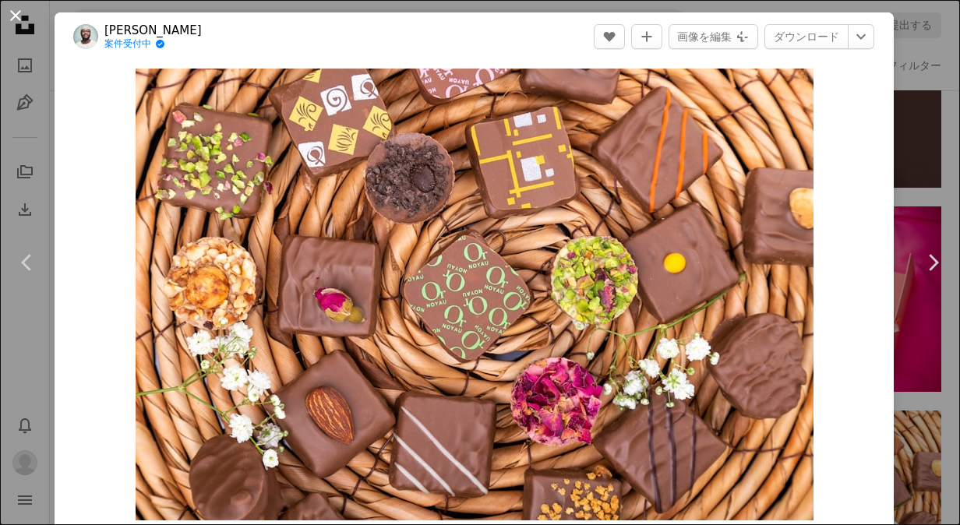
click at [10, 16] on button "An X shape" at bounding box center [15, 15] width 19 height 19
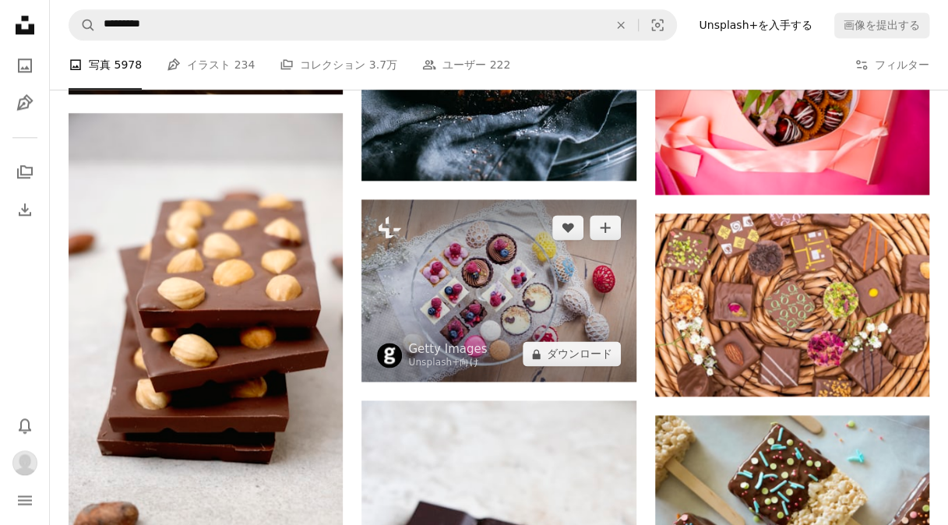
click at [393, 296] on img at bounding box center [498, 290] width 274 height 182
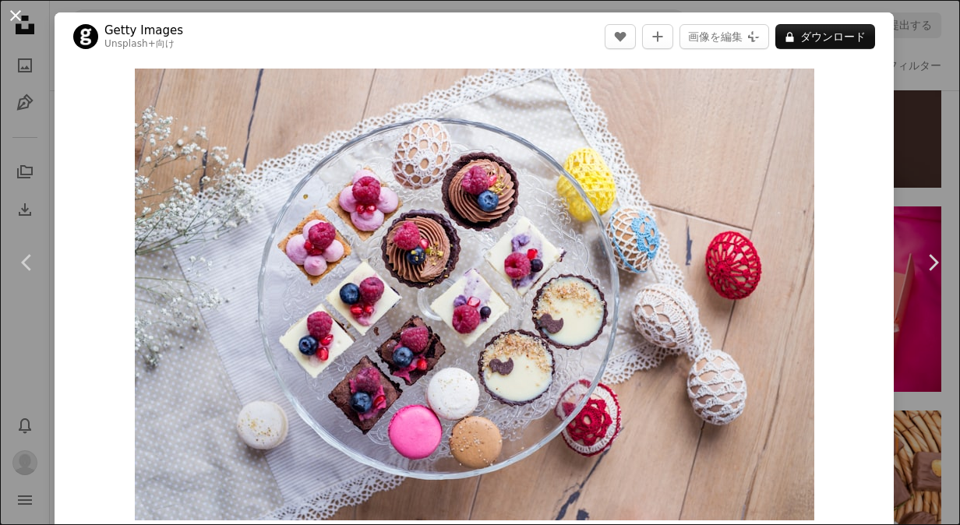
click at [25, 8] on button "An X shape" at bounding box center [15, 15] width 19 height 19
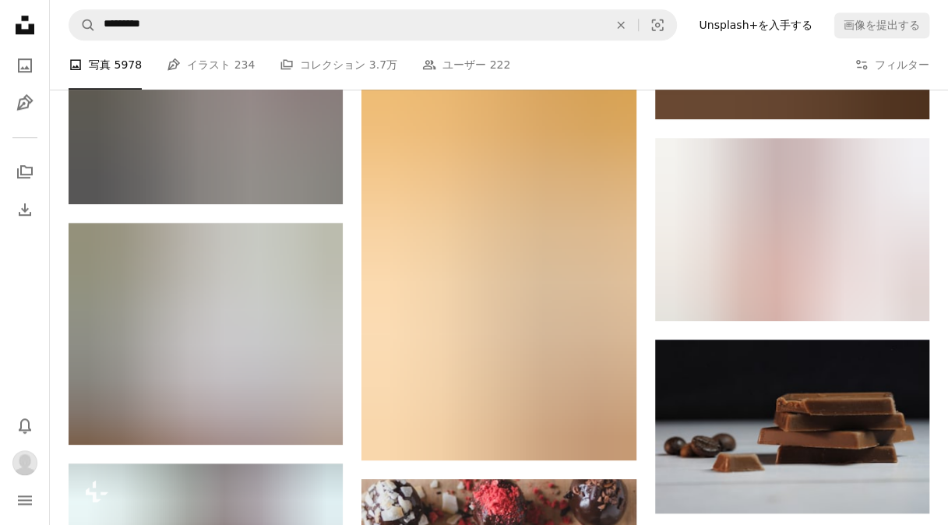
scroll to position [26152, 0]
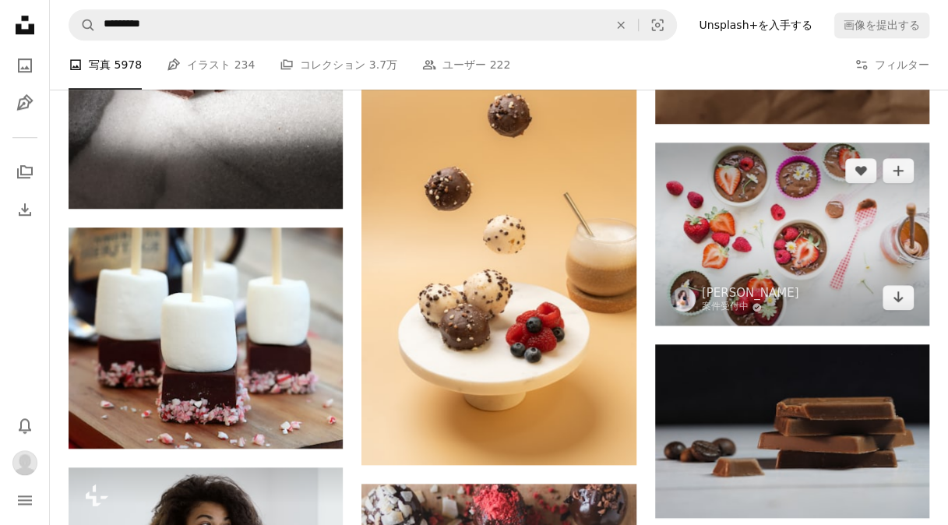
click at [760, 265] on img at bounding box center [792, 234] width 274 height 183
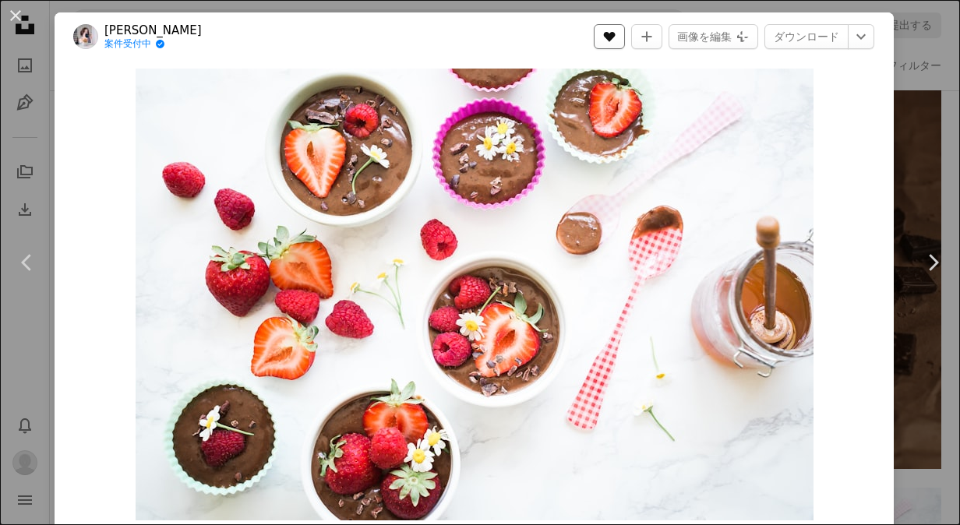
click at [618, 46] on button "A heart" at bounding box center [608, 36] width 31 height 25
click at [12, 12] on button "An X shape" at bounding box center [15, 15] width 19 height 19
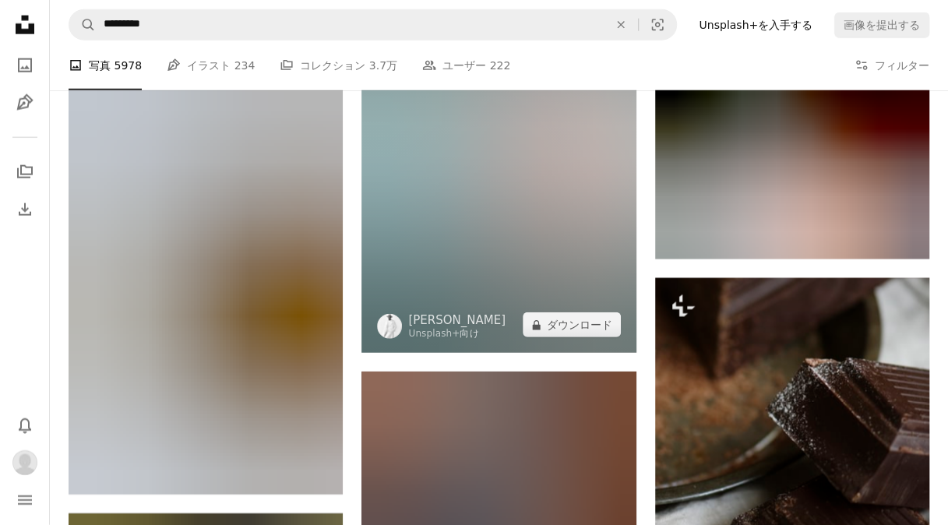
scroll to position [36043, 0]
